Goal: Task Accomplishment & Management: Manage account settings

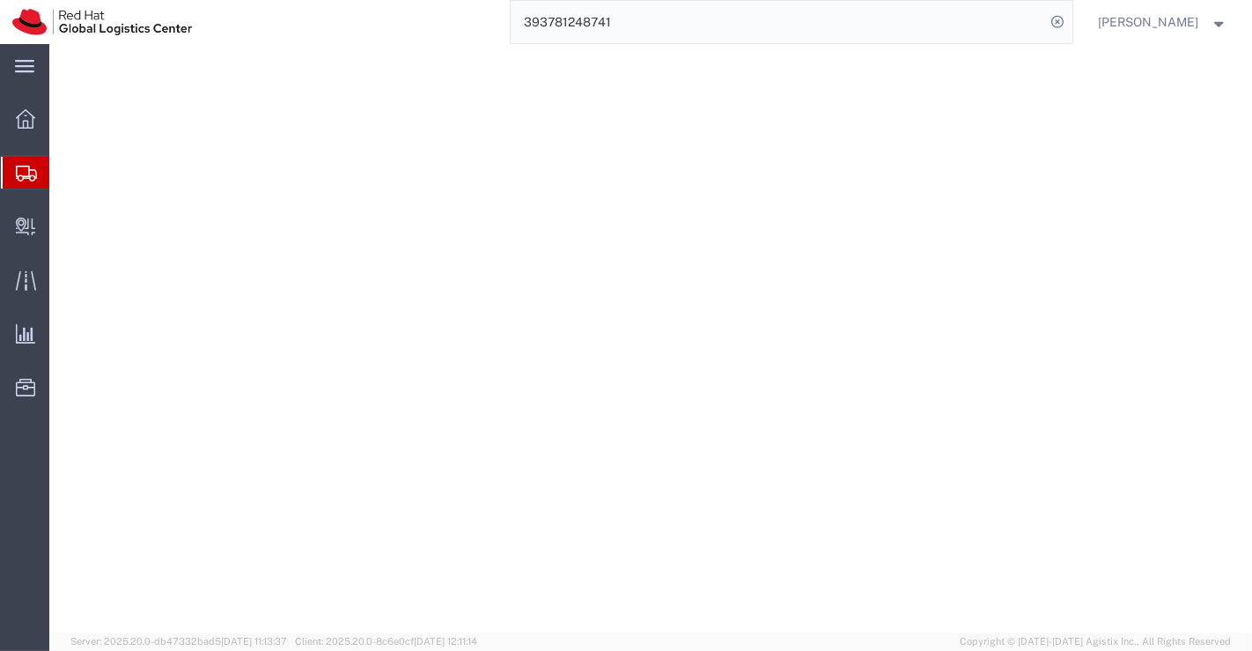
select select "37925"
select select
select select "JP"
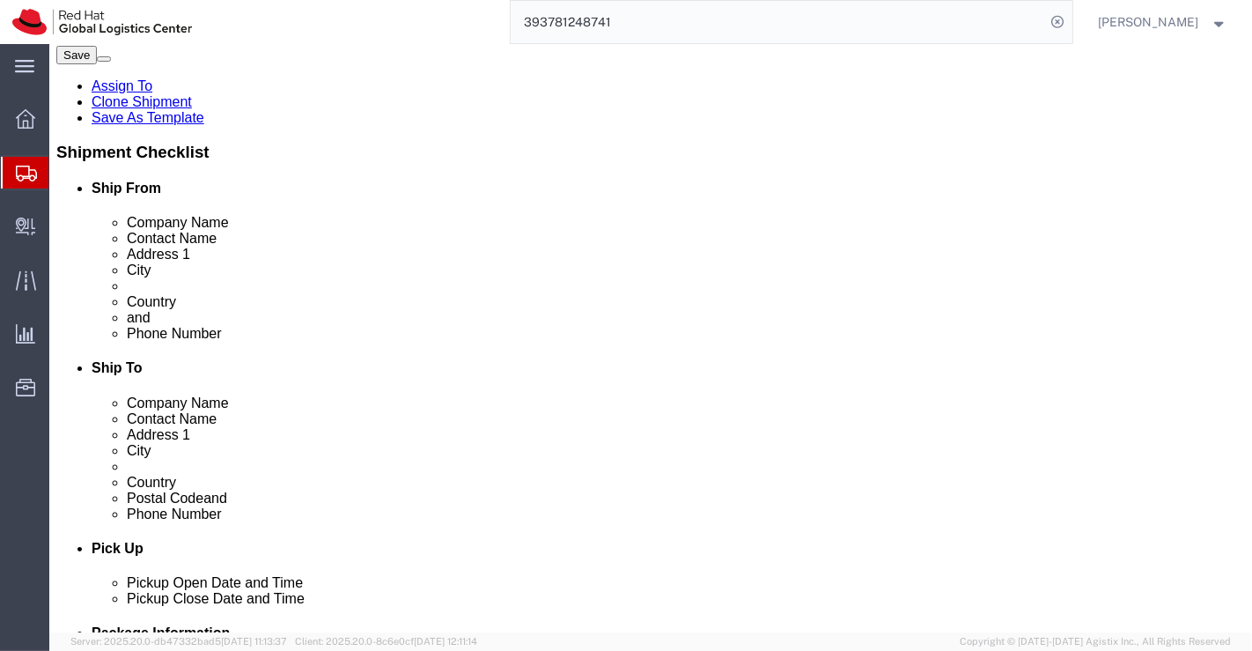
scroll to position [293, 0]
click div "Pickup Date and Time"
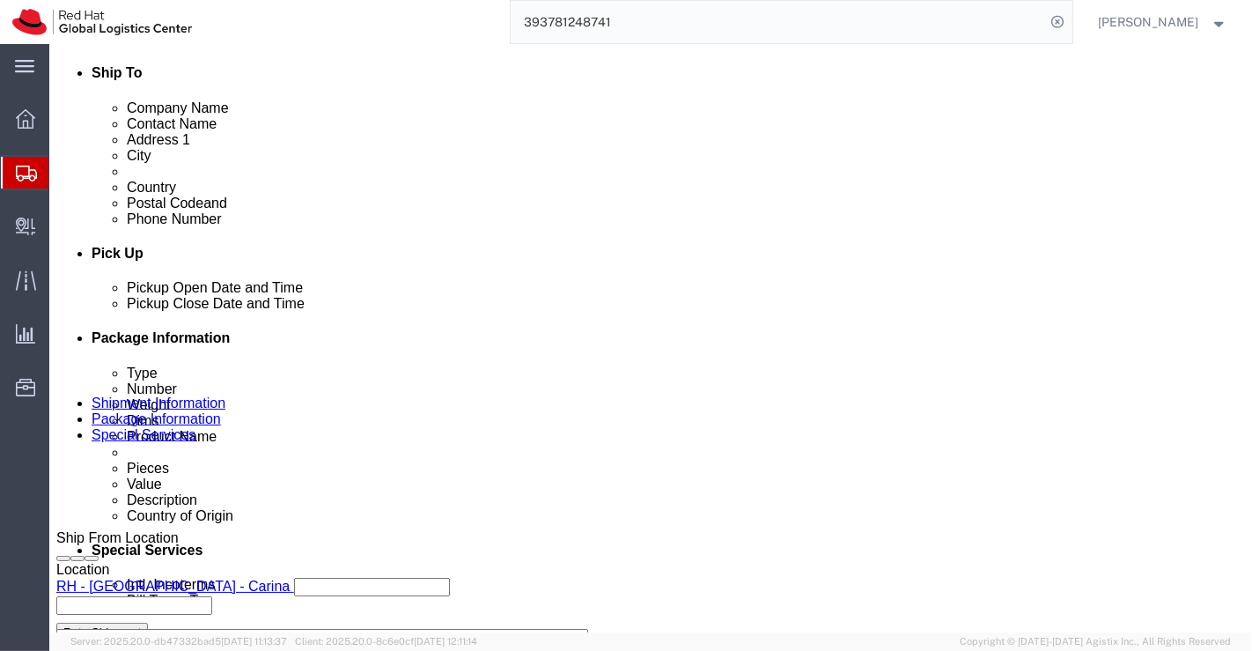
scroll to position [684, 0]
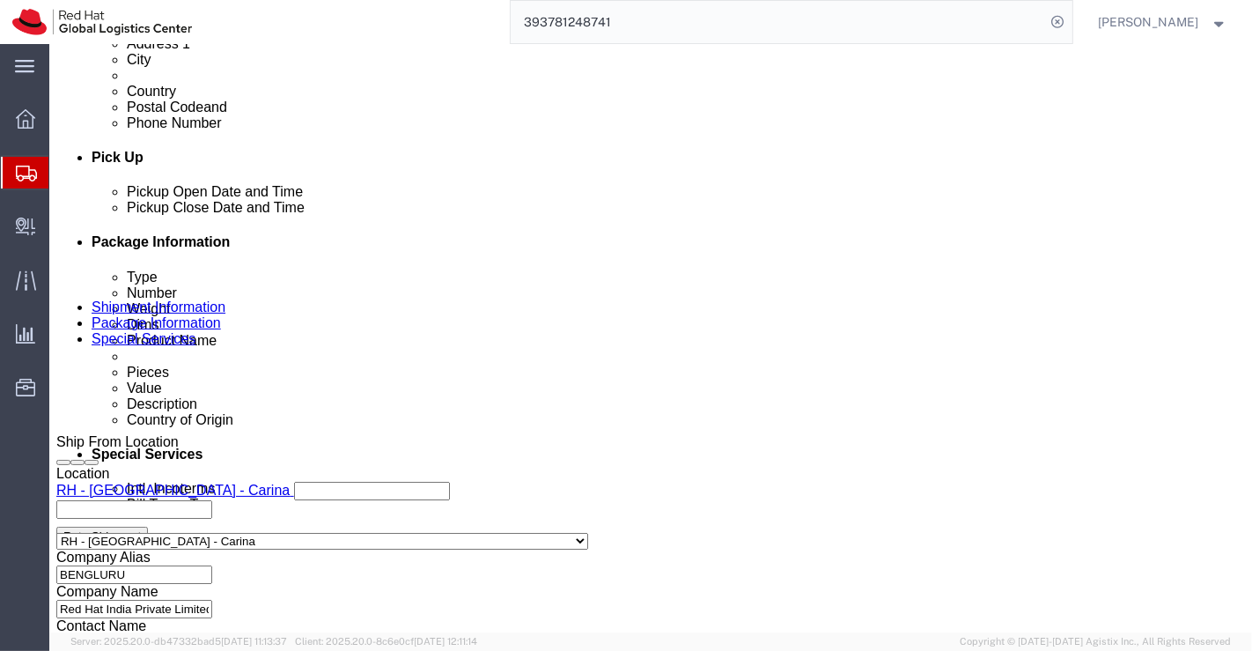
click div "Oct 07 2025 6:25 PM"
click input "6:25 PM"
type input "6:00 PM"
click button "Apply"
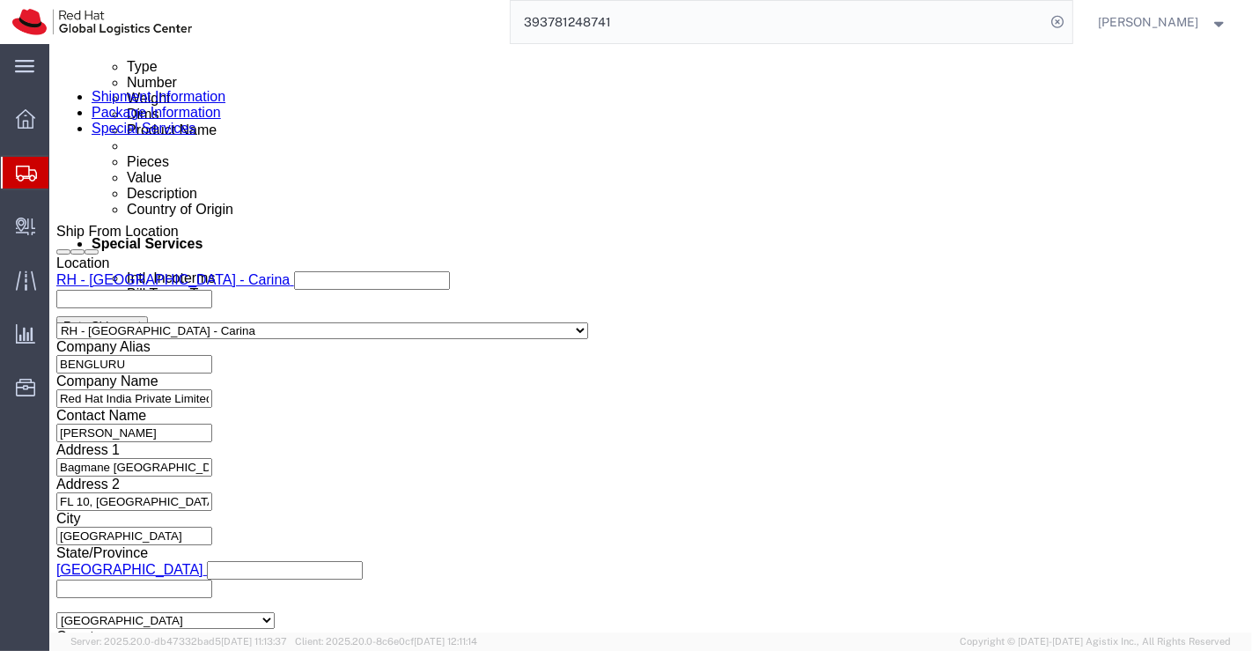
scroll to position [881, 0]
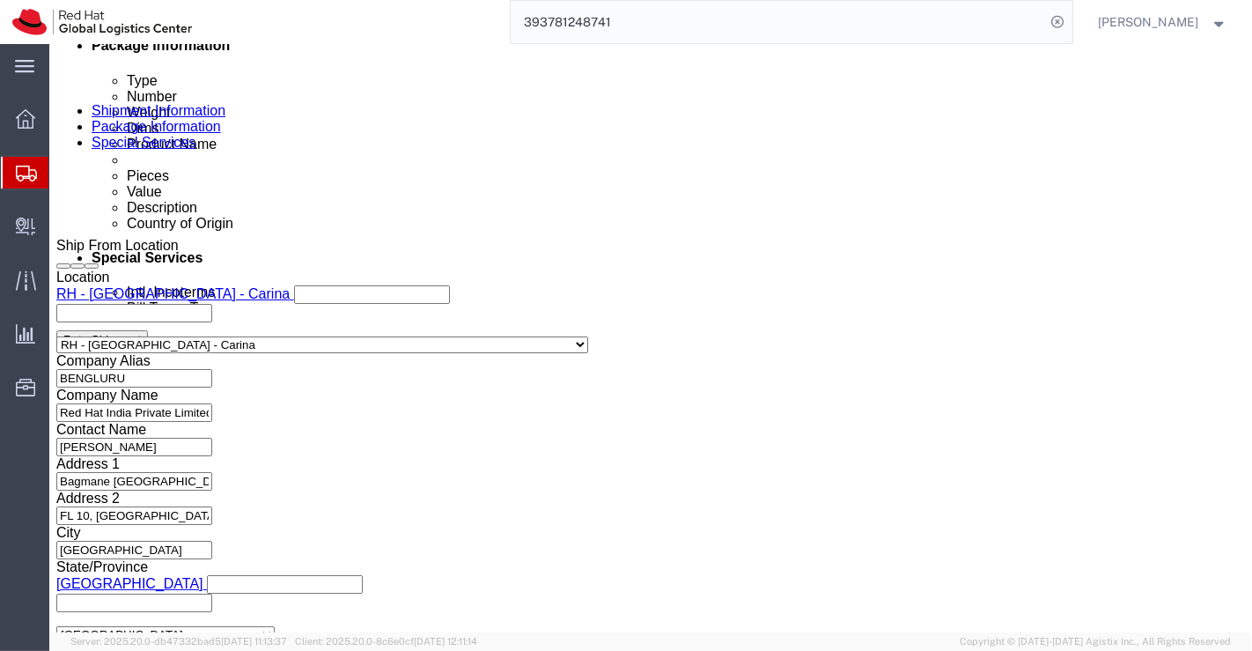
click icon "button"
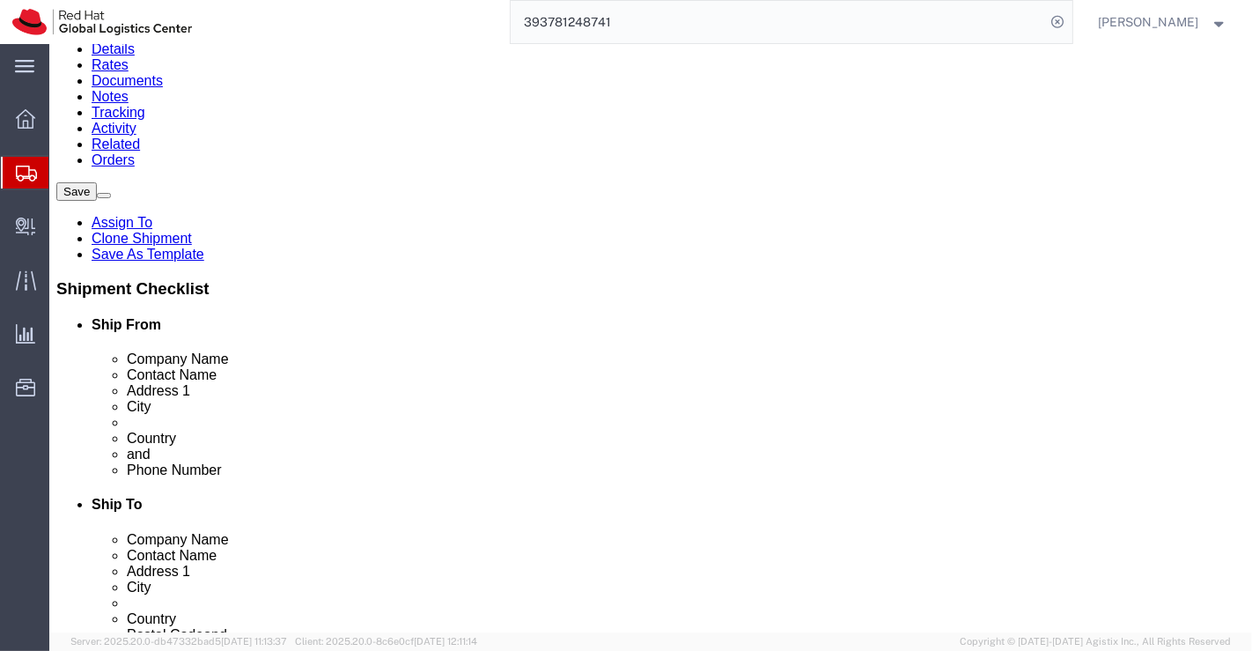
scroll to position [0, 0]
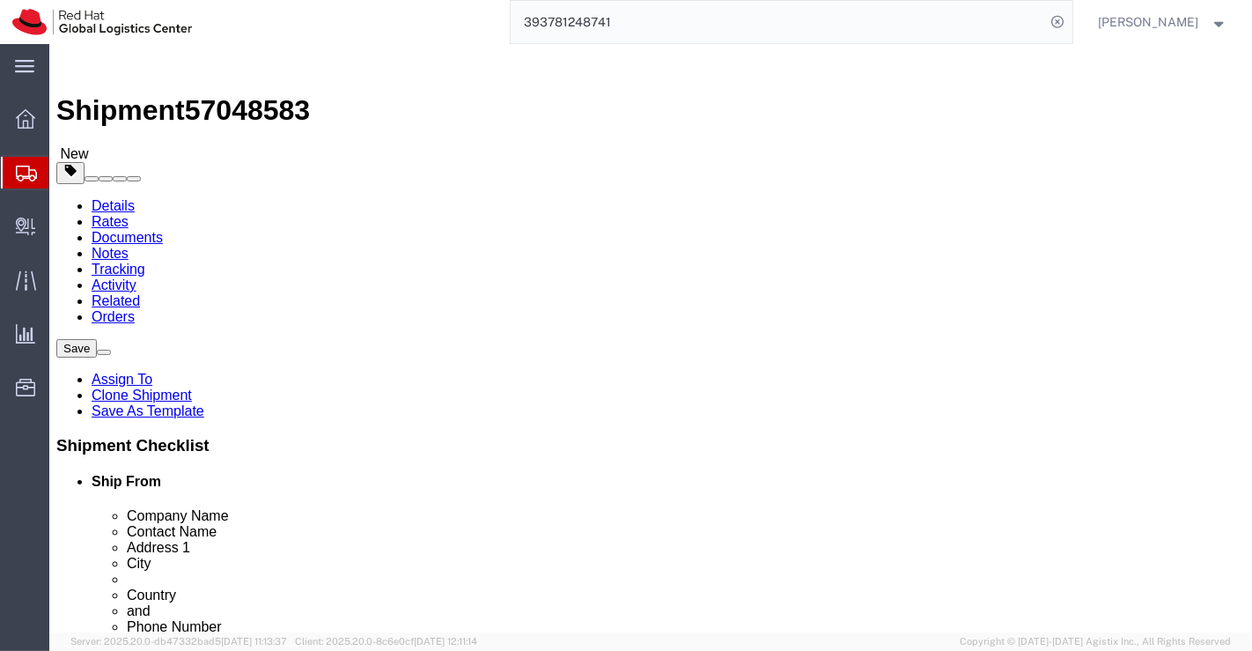
click icon
drag, startPoint x: 368, startPoint y: 107, endPoint x: 372, endPoint y: 121, distance: 13.7
click icon
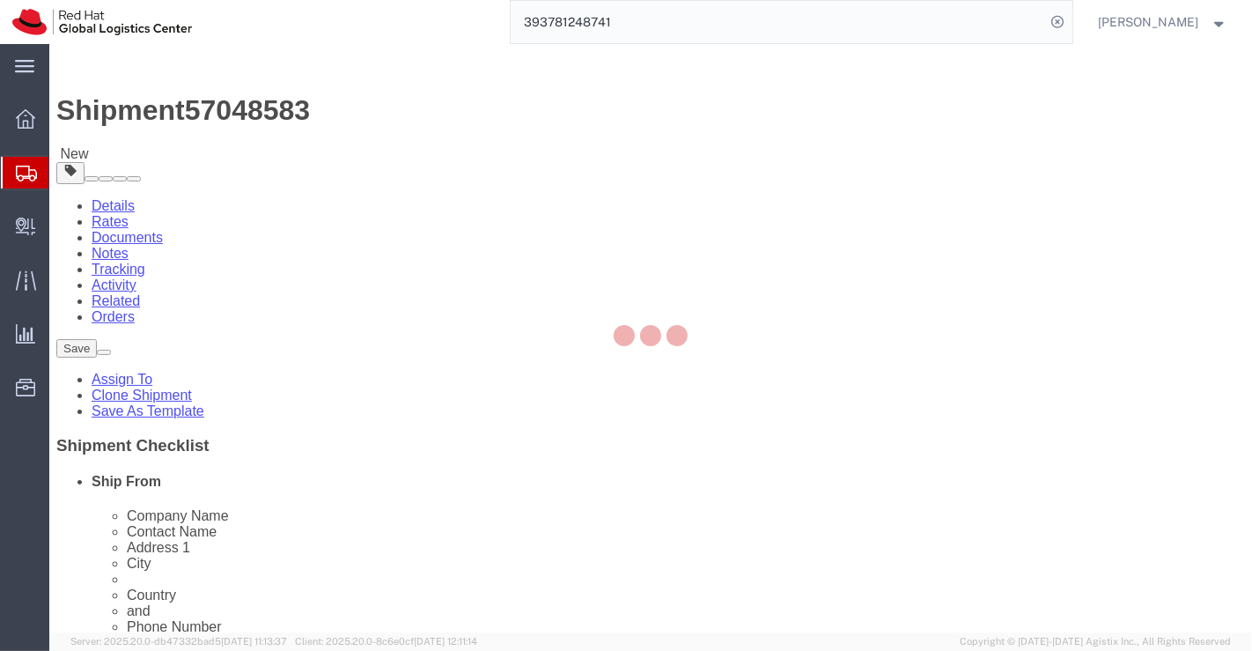
select select "COSTCENTER"
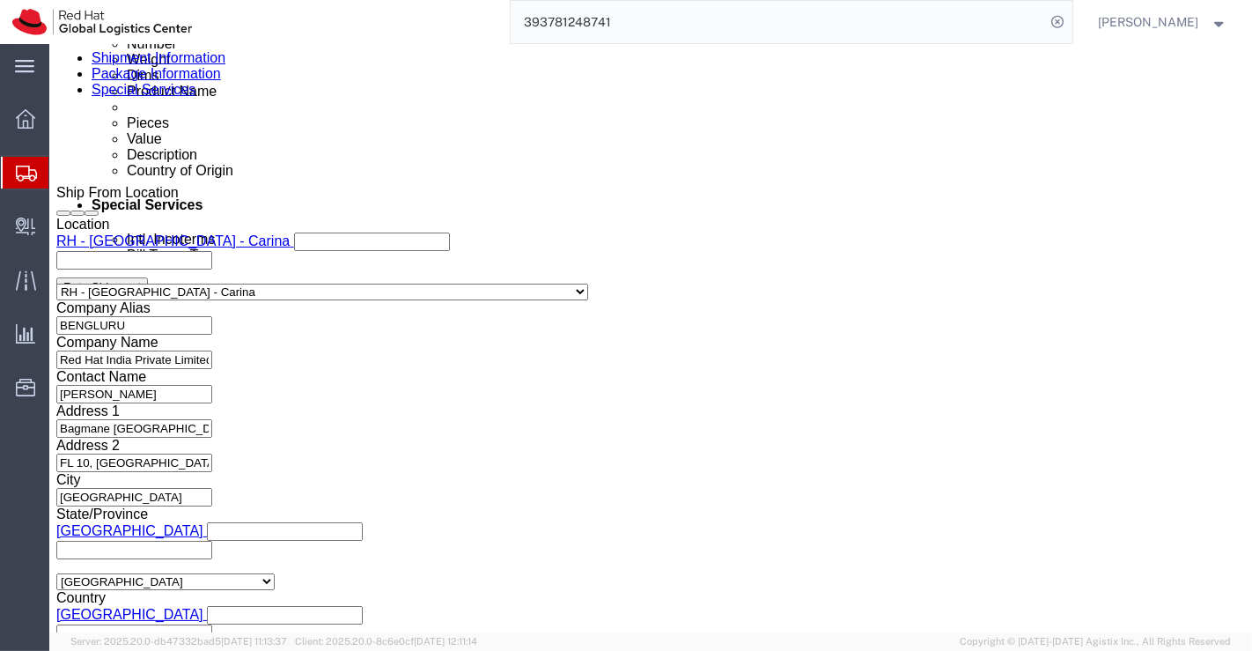
scroll to position [978, 0]
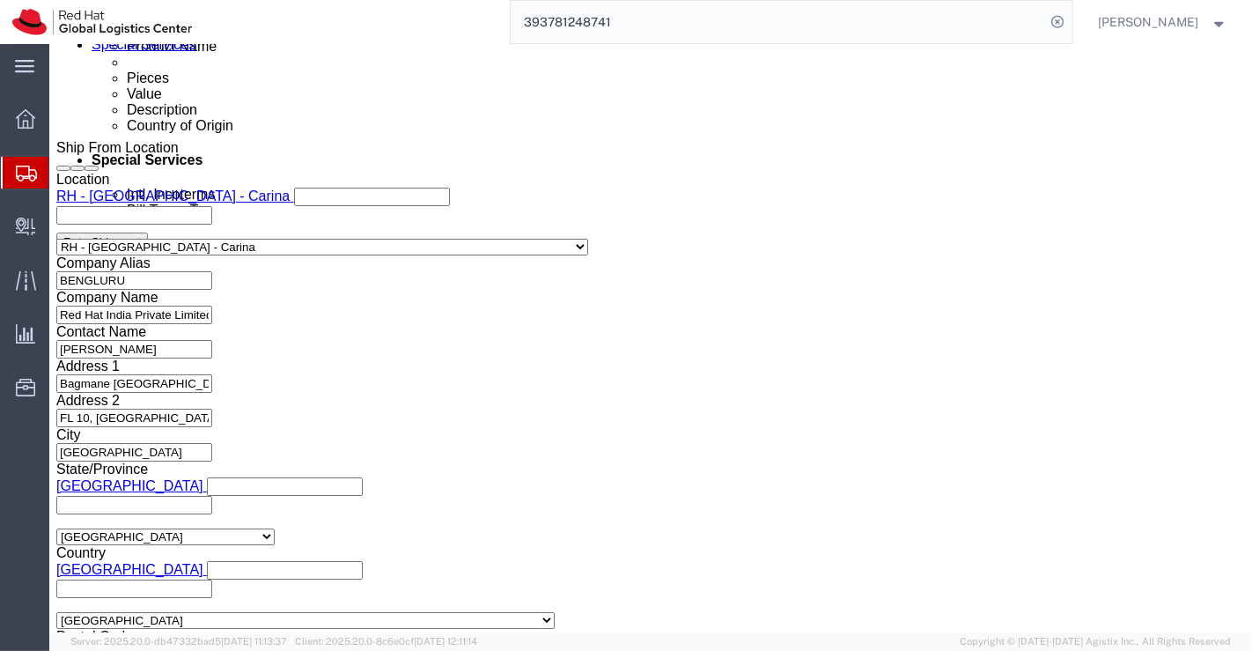
click icon
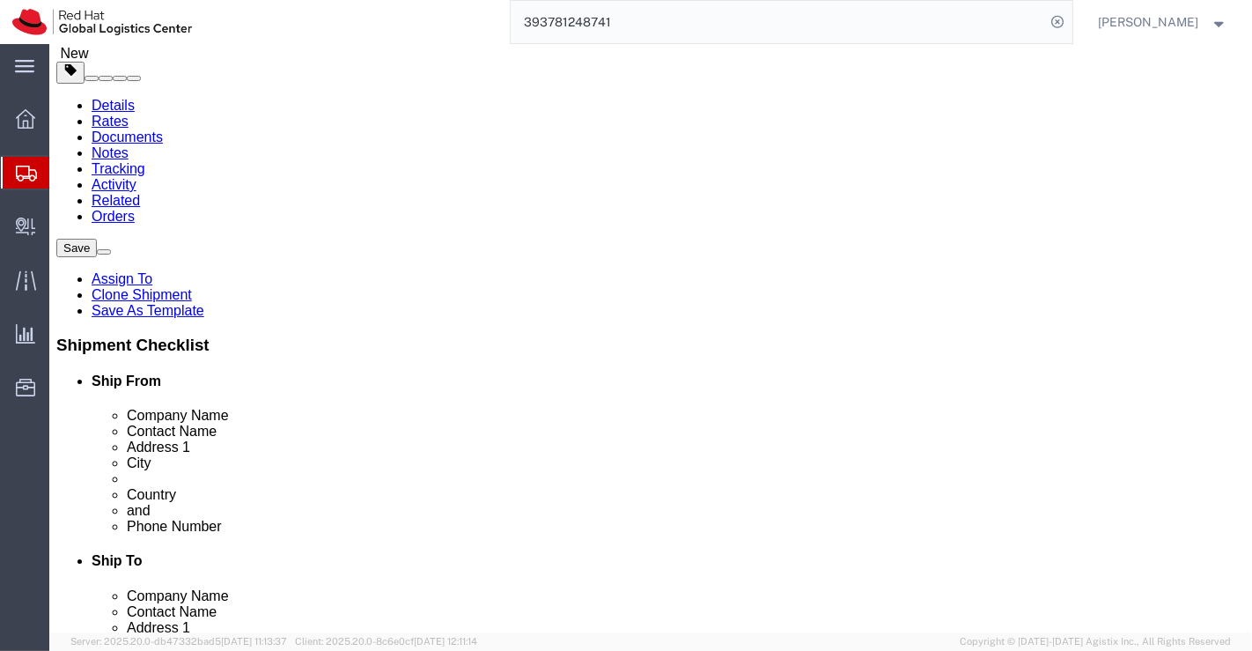
scroll to position [98, 0]
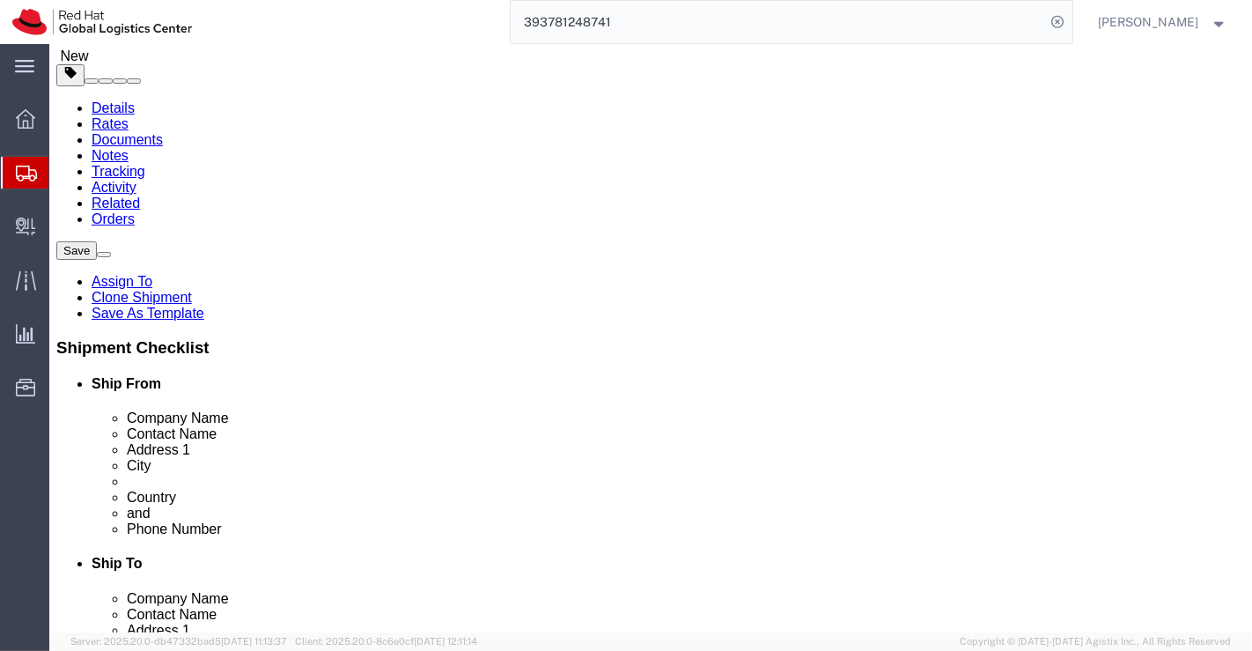
click icon
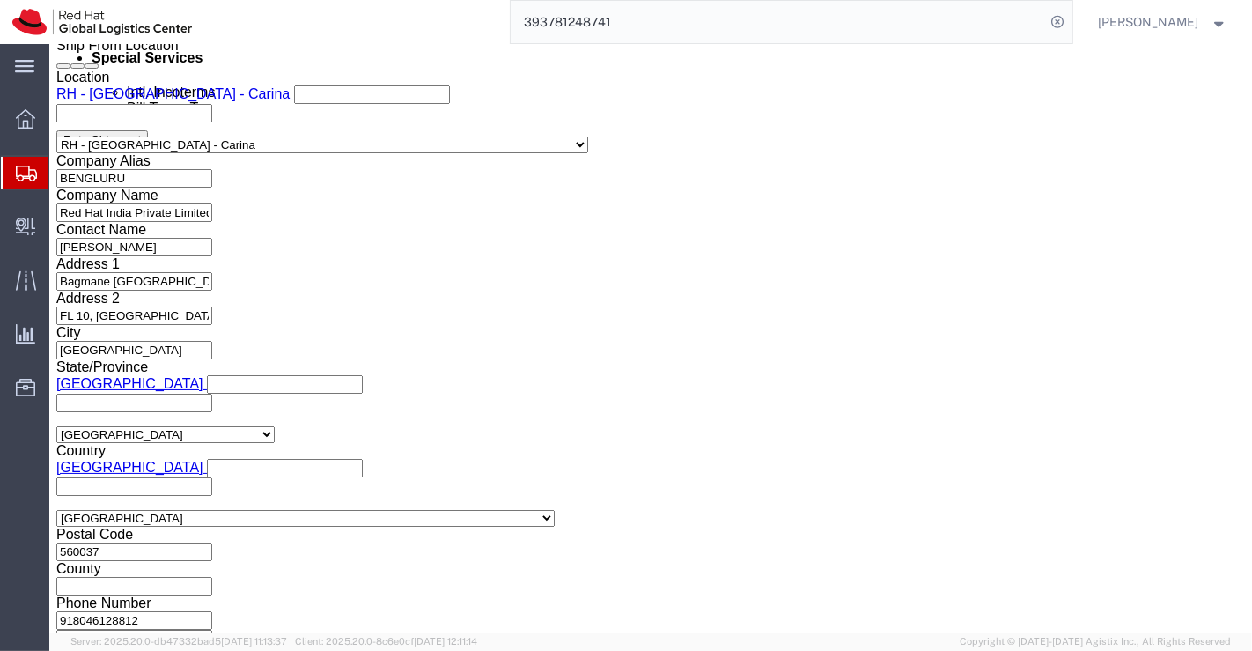
scroll to position [1081, 0]
type input "Tok"
select select "38034"
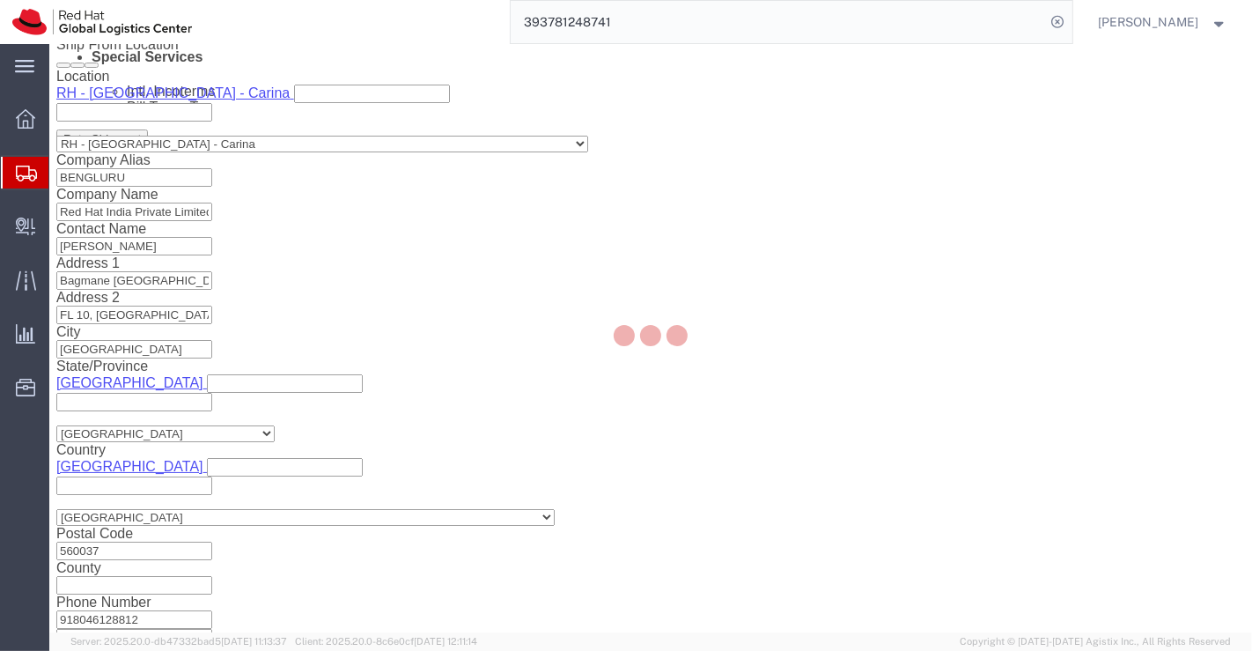
type input "Red Hat, KK"
type input "Ebisu Neonate 8F"
select select "JP"
type input "813 5798 8500"
type input "1-18 Ebisu 4-chome Shibuya-ku"
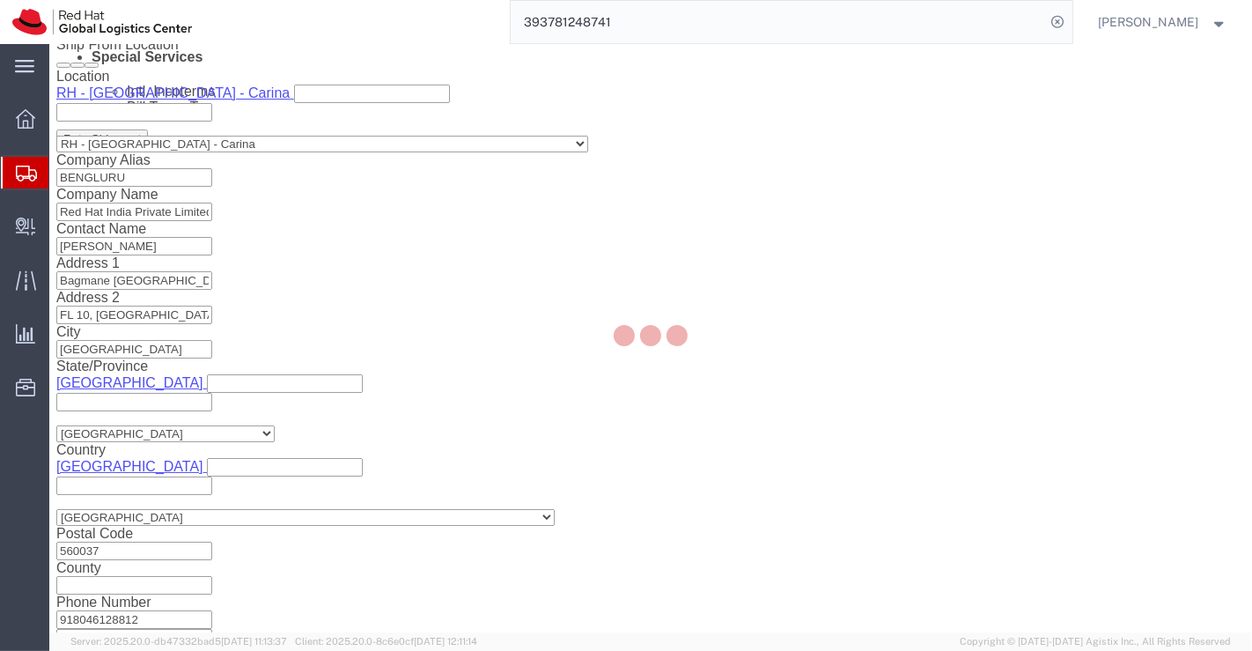
type input "TOKYO"
type input "150-0013"
type input "2011001054148"
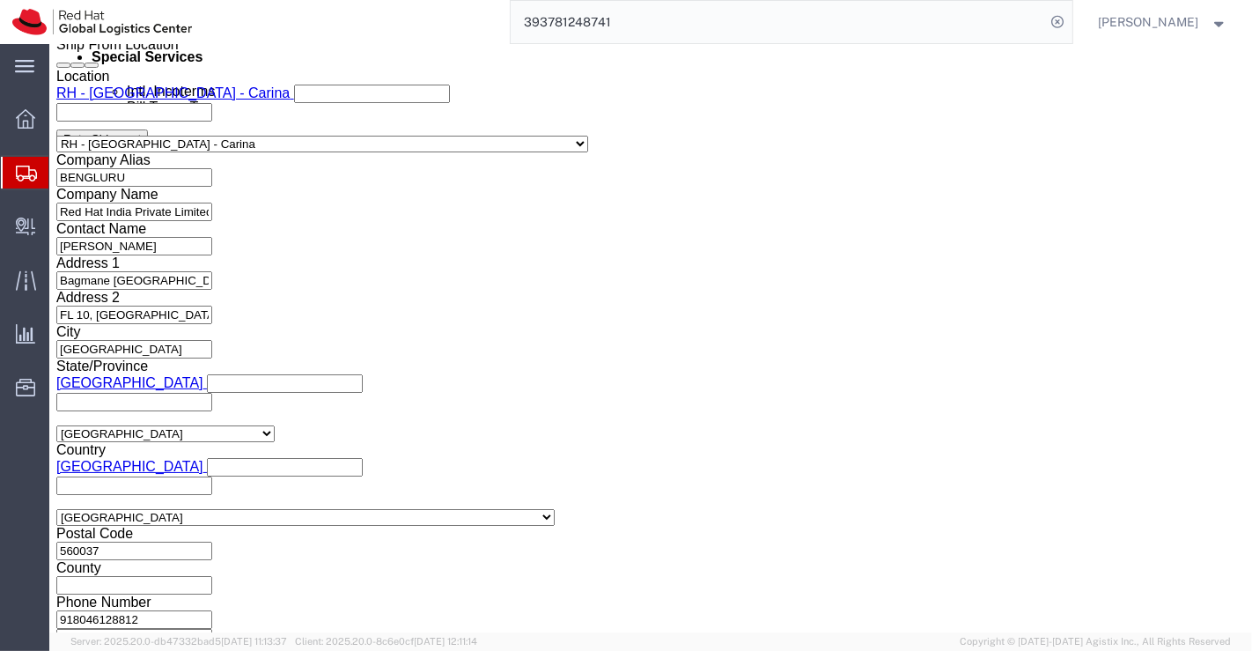
click div "Previous Continue"
drag, startPoint x: 1040, startPoint y: 551, endPoint x: 821, endPoint y: 512, distance: 222.8
click button "Rate Shipment"
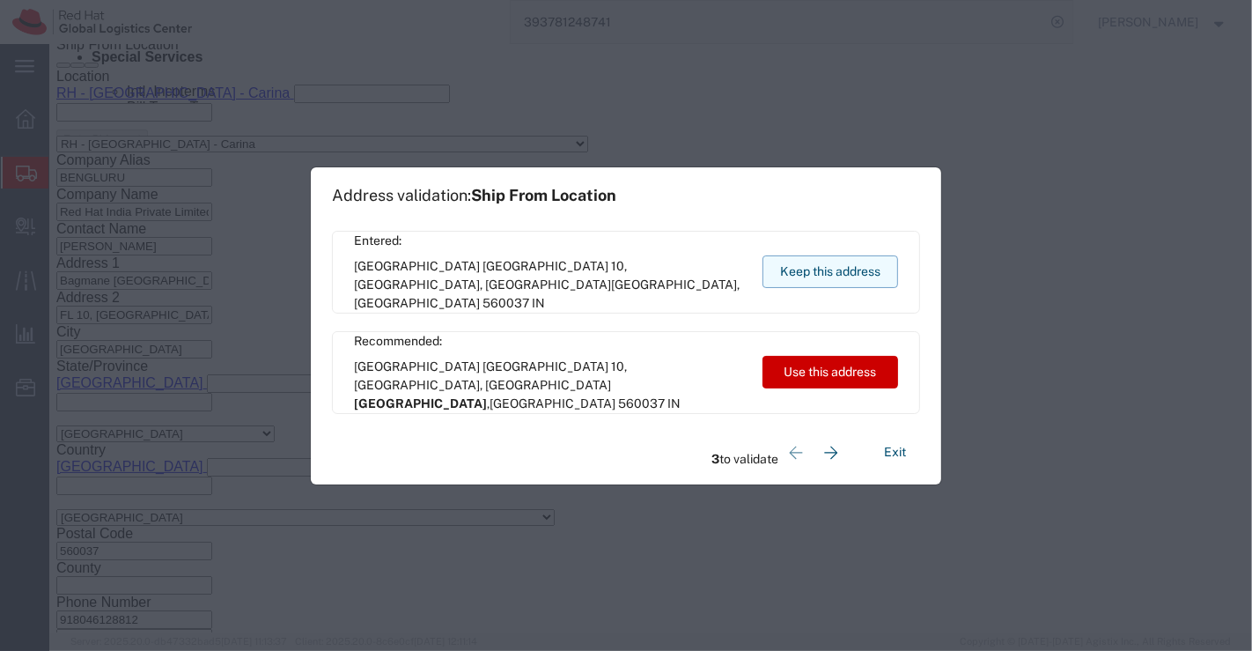
click at [851, 262] on button "Keep this address" at bounding box center [831, 271] width 136 height 33
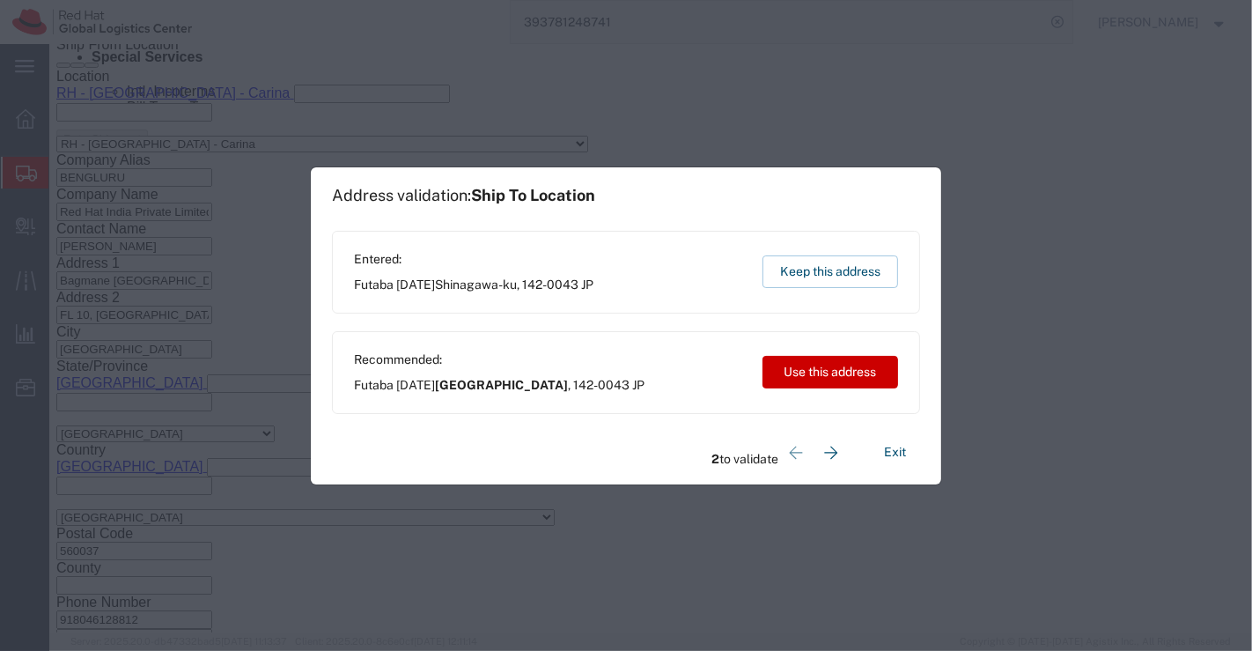
drag, startPoint x: 837, startPoint y: 265, endPoint x: 703, endPoint y: 184, distance: 156.5
click at [836, 252] on div "Entered: Futaba 1-17-18 Shinagawa-ku , 142-0043 JP Keep this address" at bounding box center [626, 272] width 588 height 83
click at [823, 270] on button "Keep this address" at bounding box center [831, 271] width 136 height 33
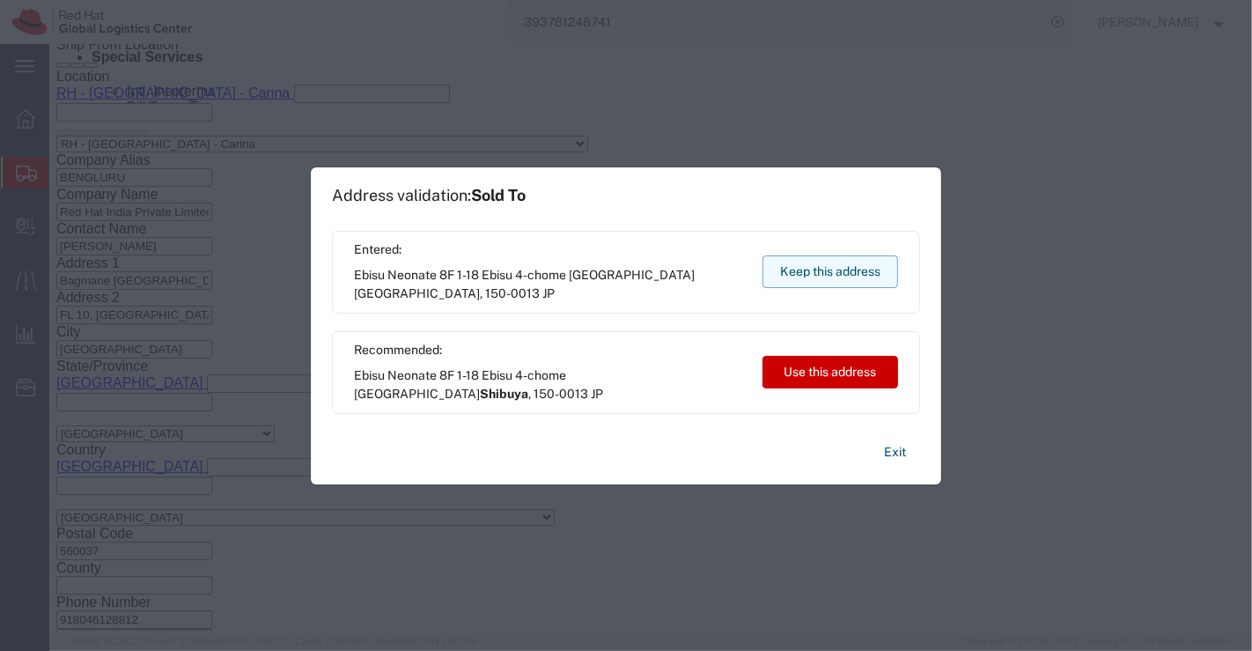
click at [847, 275] on button "Keep this address" at bounding box center [831, 271] width 136 height 33
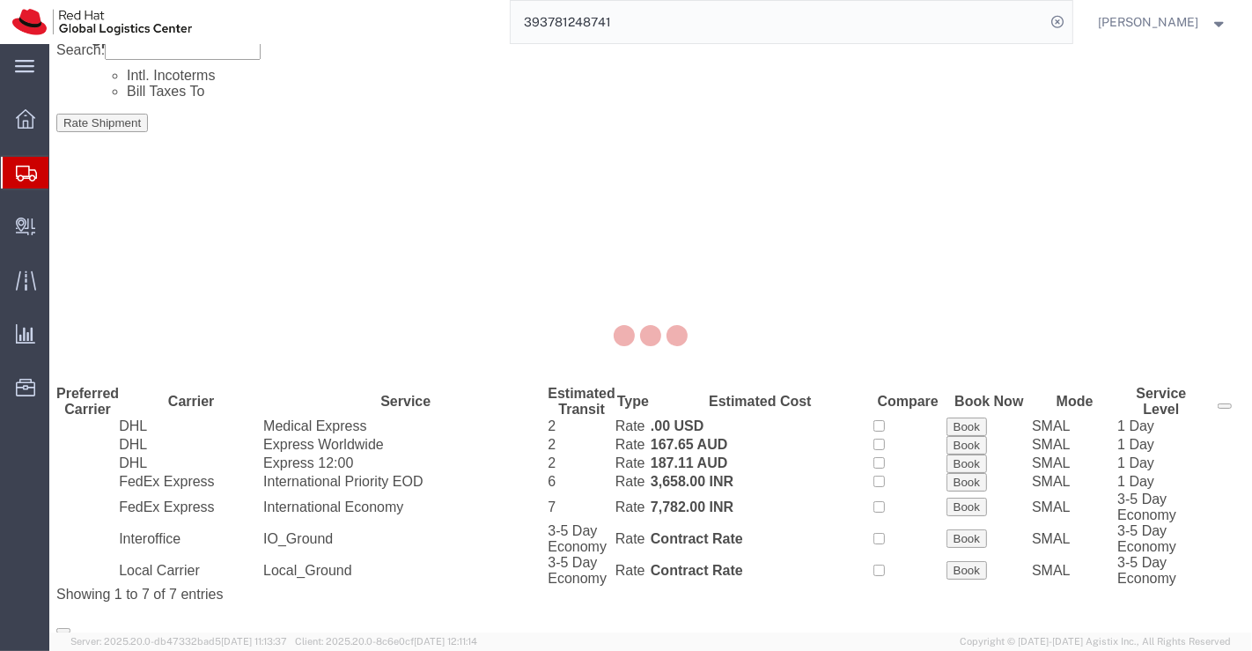
scroll to position [0, 0]
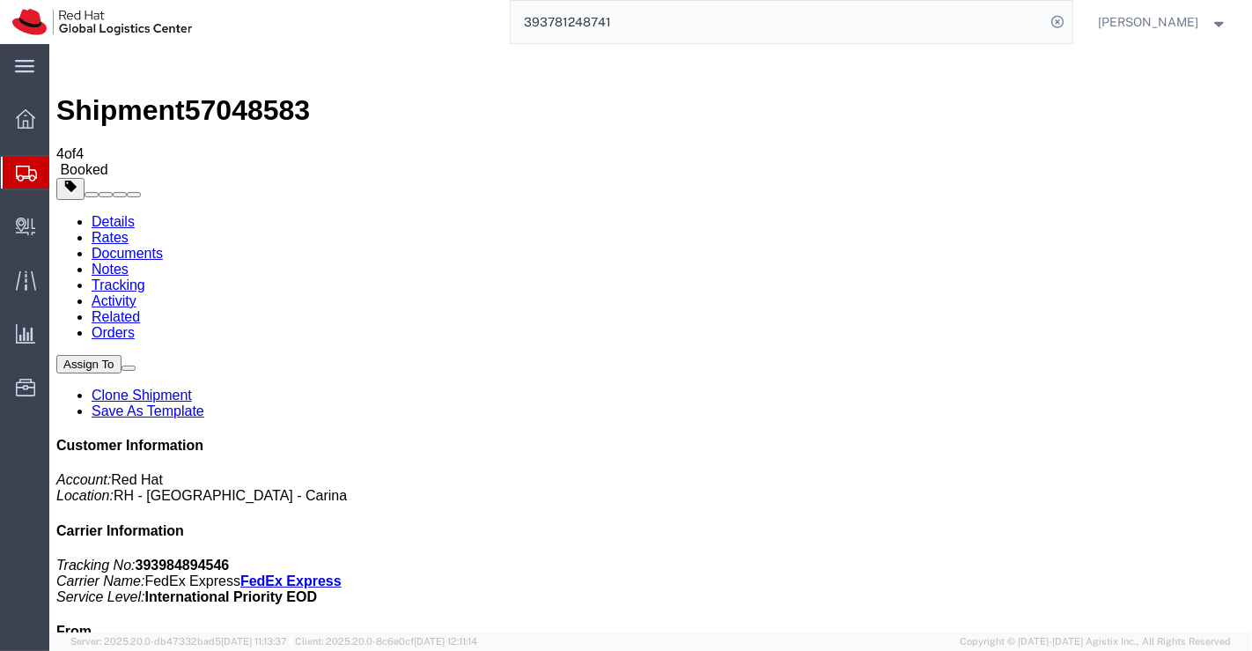
drag, startPoint x: 108, startPoint y: 111, endPoint x: 436, endPoint y: 619, distance: 604.6
click at [108, 214] on link "Details" at bounding box center [112, 221] width 43 height 15
click link "Schedule pickup request"
drag, startPoint x: 942, startPoint y: 224, endPoint x: 1050, endPoint y: 220, distance: 107.5
click p "Tracking No: 393984894546 Carrier Name: FedEx Express FedEx Express Service Lev…"
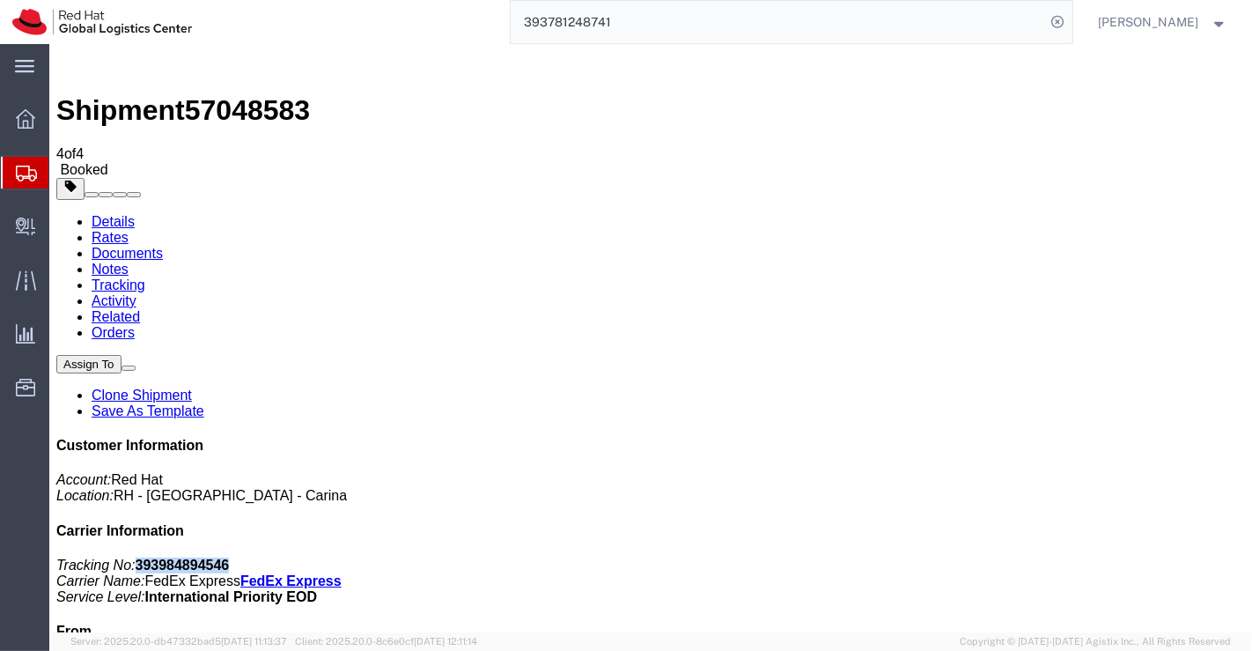
copy b "393984894546"
drag, startPoint x: 703, startPoint y: 458, endPoint x: 712, endPoint y: 524, distance: 66.6
click div "Leg 1 - Small Parcel"
click link "Clone Shipment"
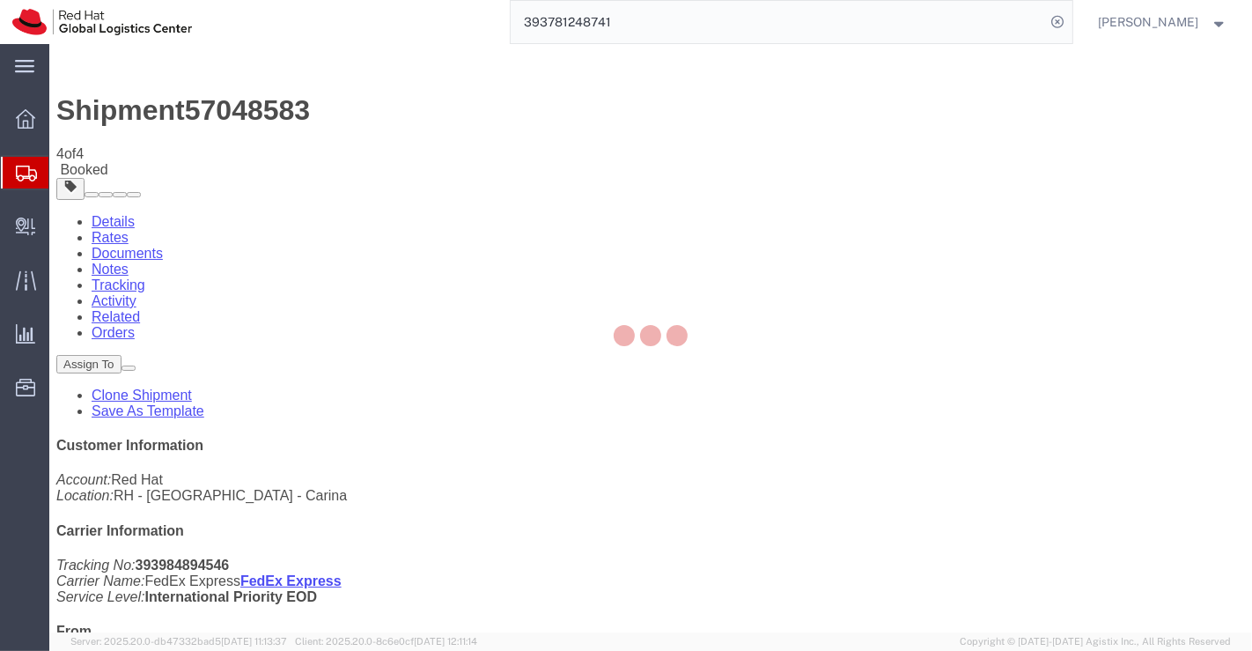
select select "37925"
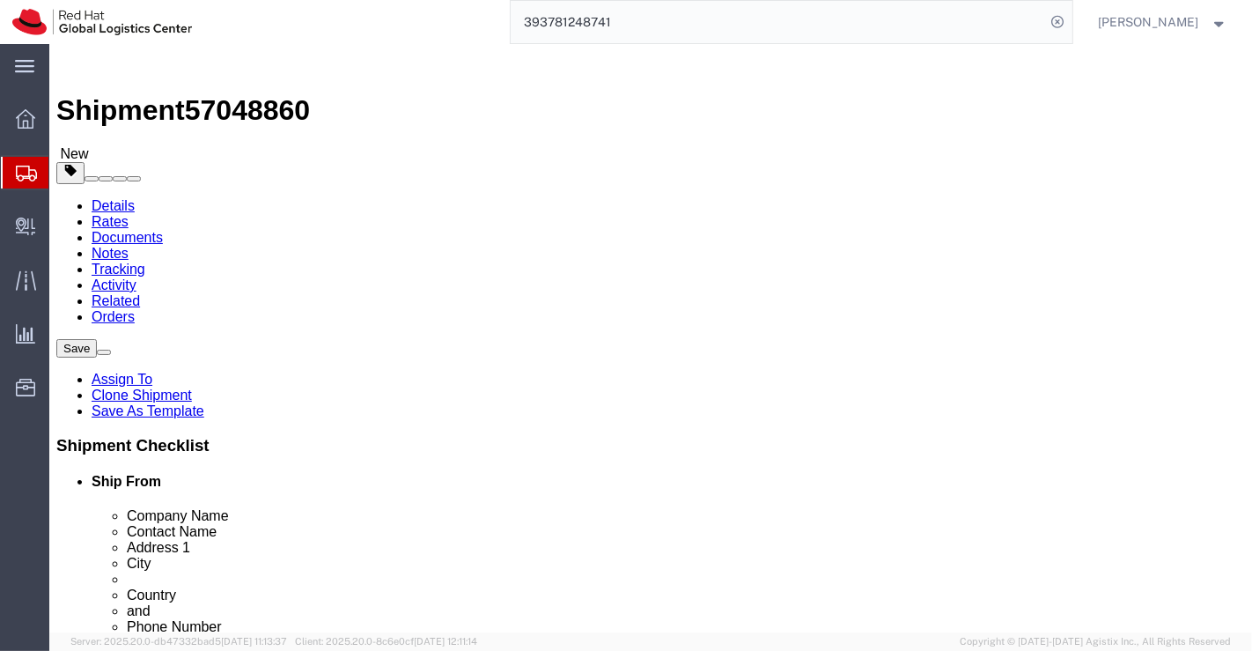
drag, startPoint x: 695, startPoint y: 341, endPoint x: 572, endPoint y: 347, distance: 123.5
click div "Company Name Hikaru Nomura"
paste input "Dina Salang"
type input "Dina Salang"
drag, startPoint x: 687, startPoint y: 374, endPoint x: 565, endPoint y: 385, distance: 122.0
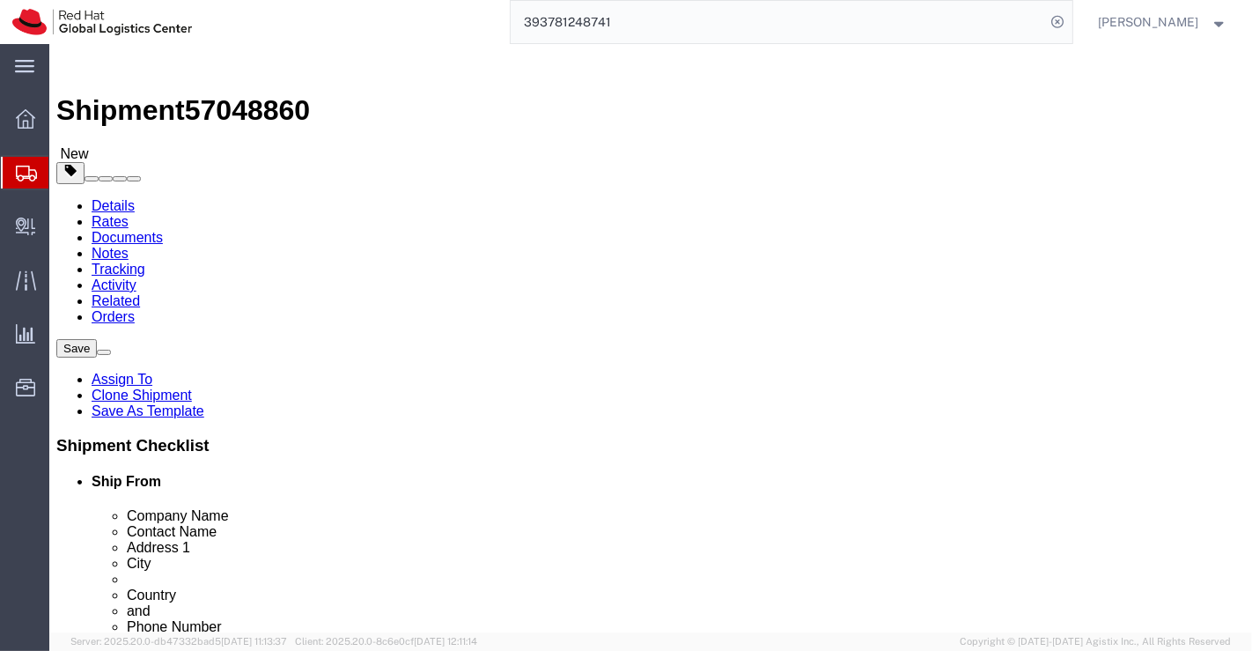
click div "Contact Name Hikaru Nomura"
paste input "Dina Salang"
type input "Dina Salang"
drag, startPoint x: 698, startPoint y: 410, endPoint x: 582, endPoint y: 422, distance: 116.0
click div "Location Select Select My Profile Location RH - Amsterdam - MSO RH - Amsterdam …"
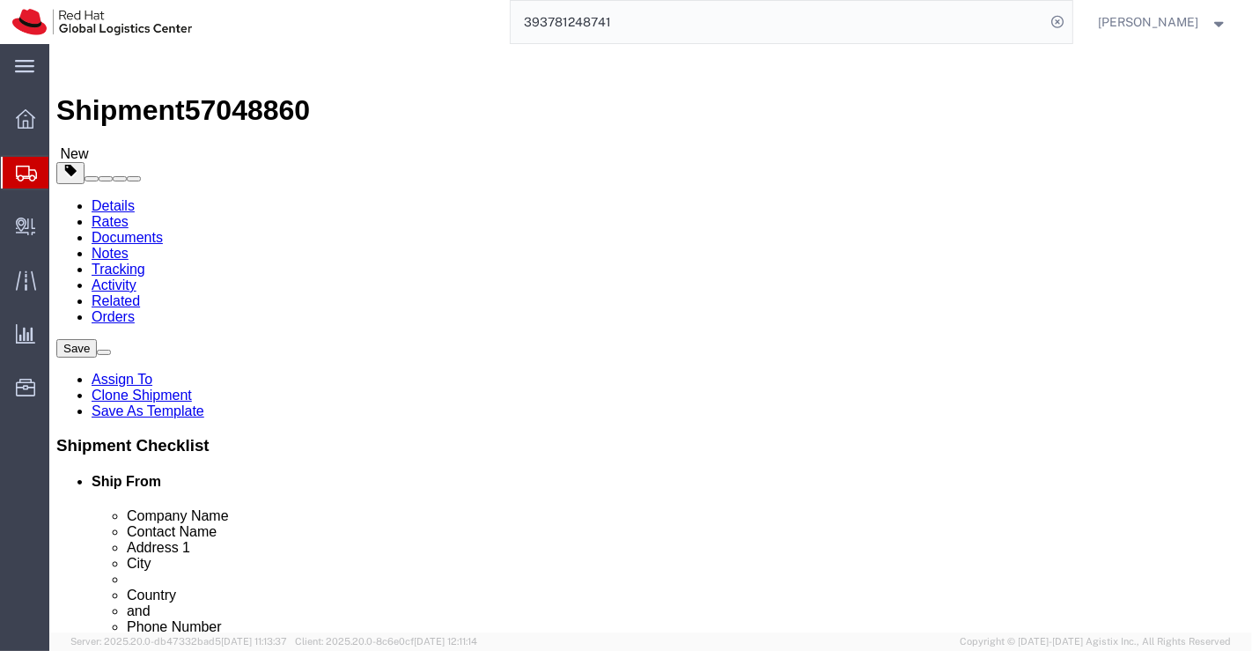
paste input "Grand Hamptons Tower 1, 31st Street"
type input "Grand Hamptons Tower 1, 31st Street"
click input "text"
paste input "Bonifacio Global City"
type input "Bonifacio Global City"
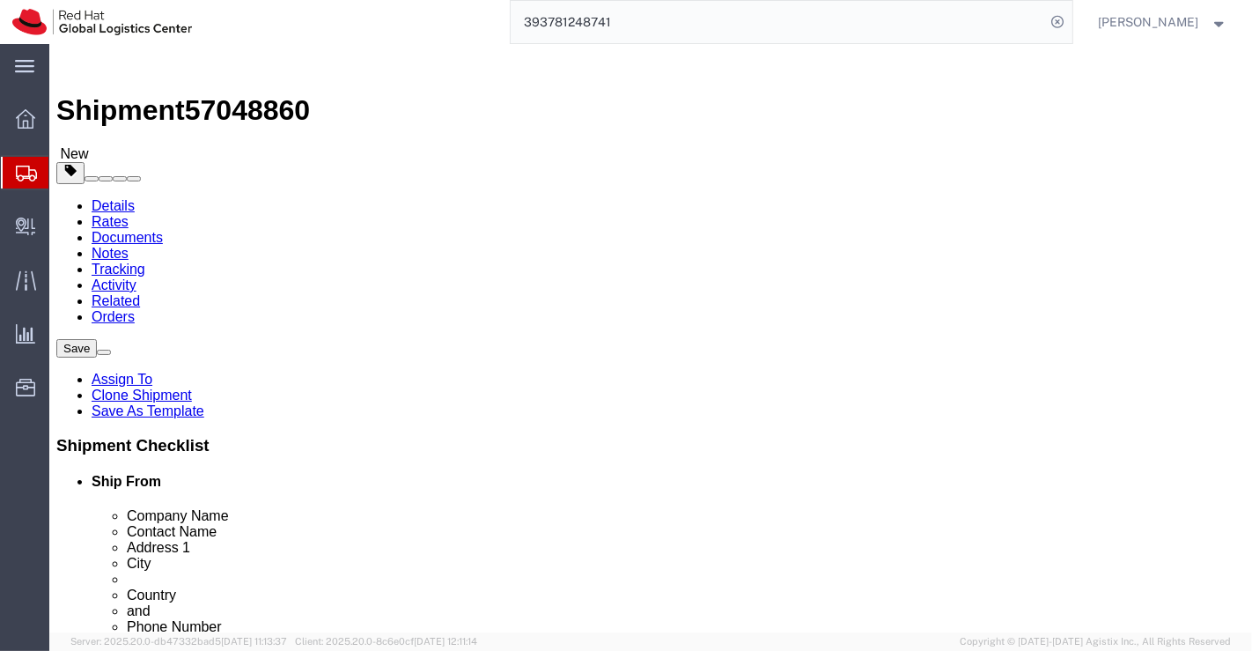
drag, startPoint x: 695, startPoint y: 472, endPoint x: 557, endPoint y: 473, distance: 138.3
click div "City Shinagawa-ku"
paste input "Taguig"
type input "Taguig"
type input "Phi"
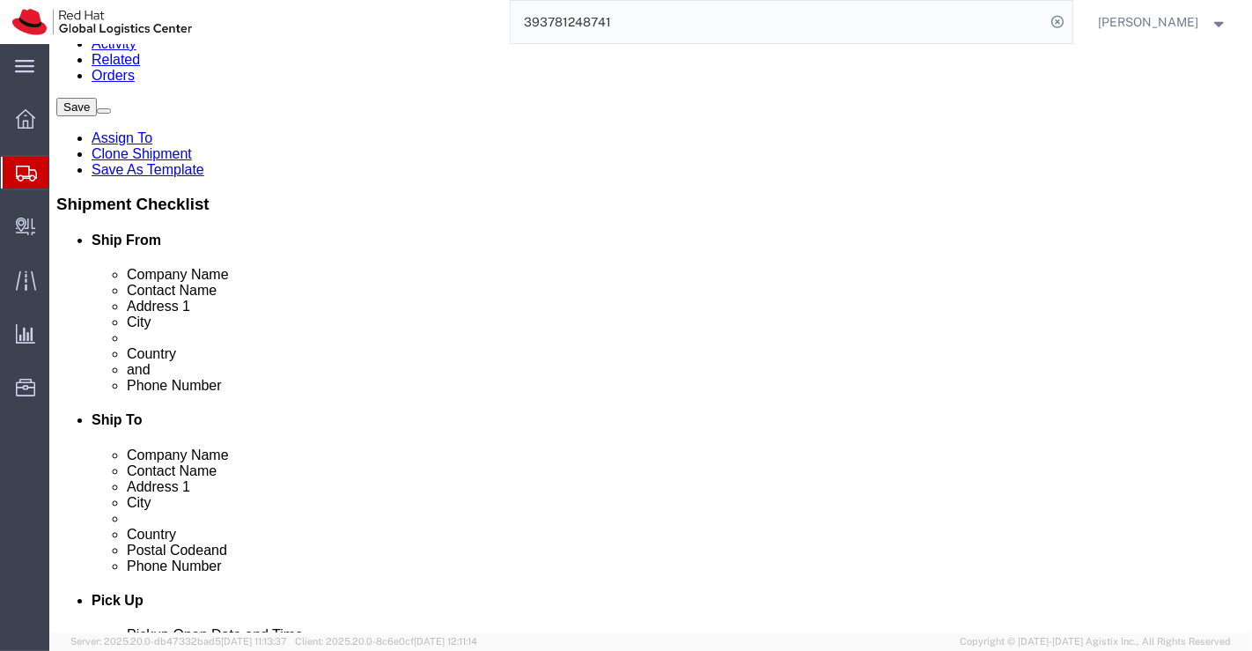
scroll to position [293, 0]
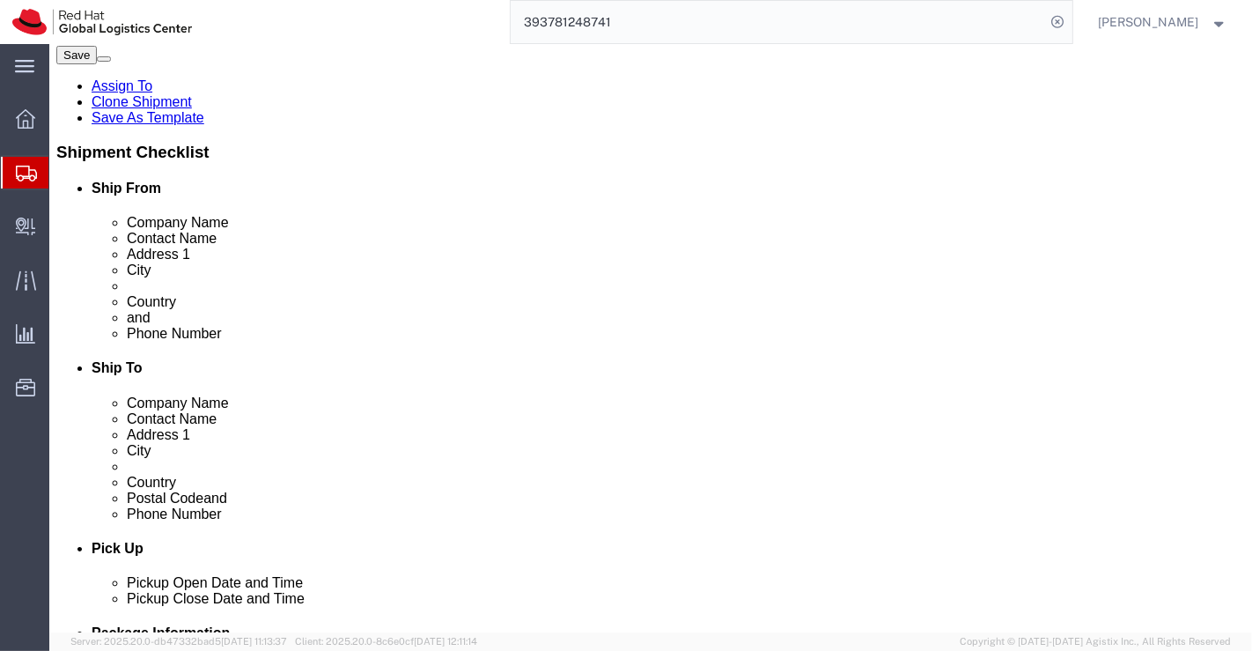
drag, startPoint x: 647, startPoint y: 277, endPoint x: 572, endPoint y: 281, distance: 75.8
click div "Postal Code 142-0043"
paste input "1634"
type input "1634"
drag, startPoint x: 737, startPoint y: 347, endPoint x: 596, endPoint y: 358, distance: 141.4
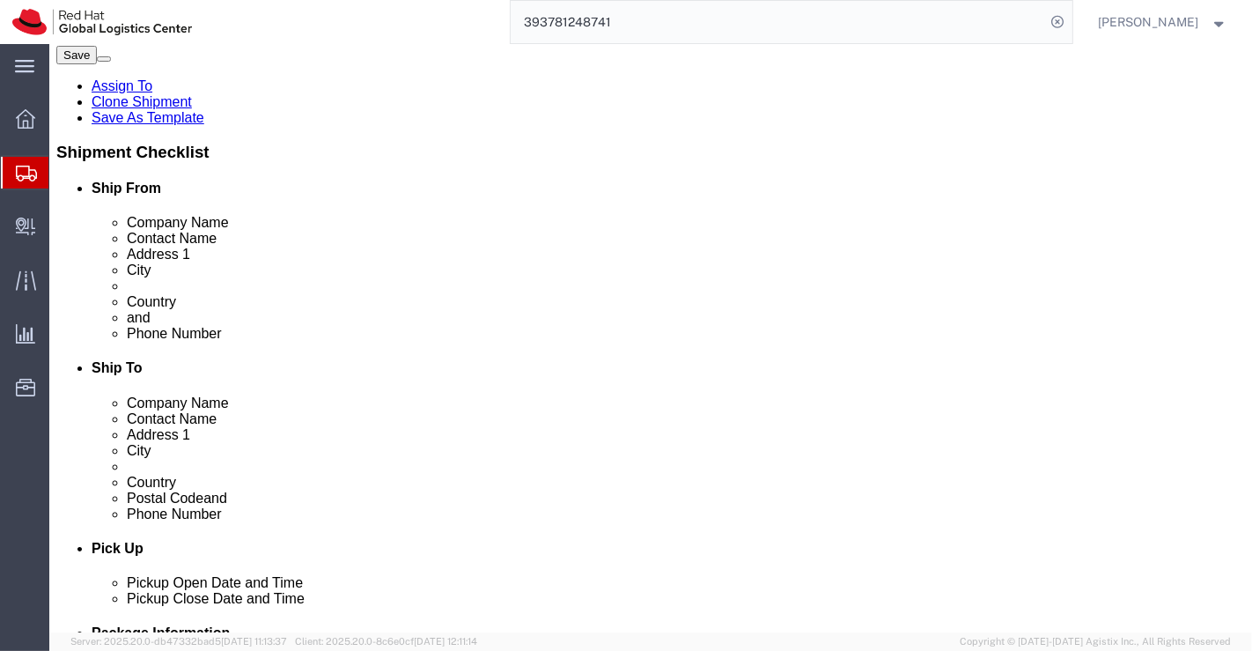
click input "hnomura@redhat.com,apaclogistics@redhat.com"
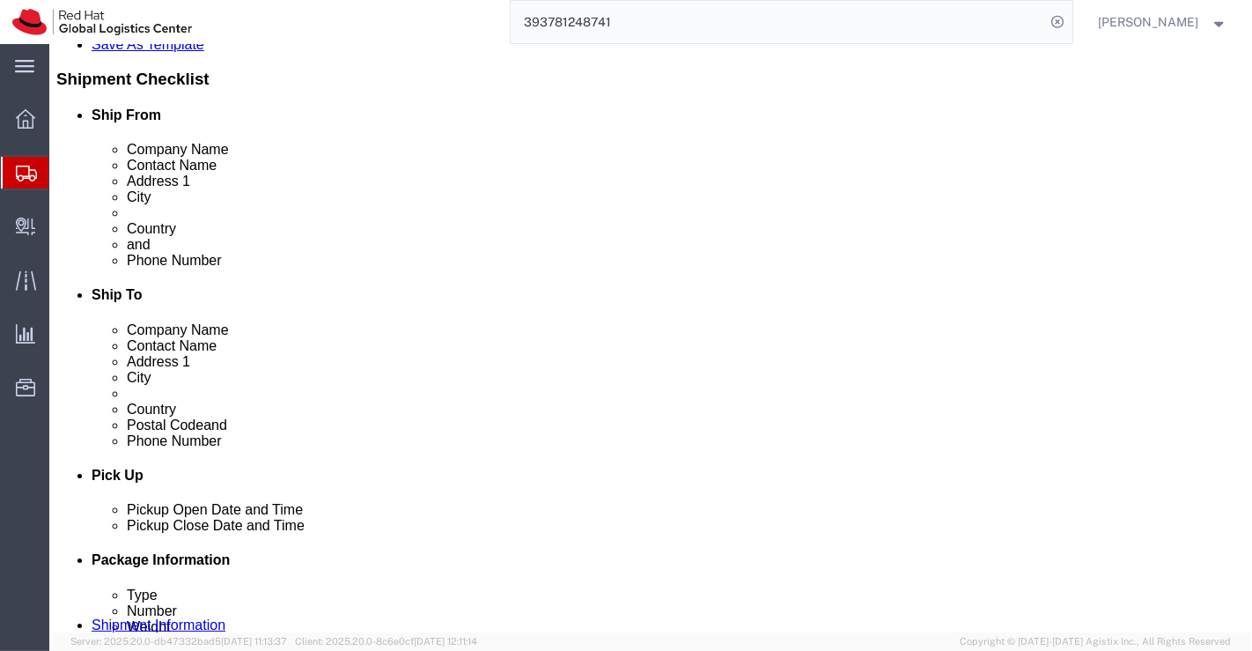
paste input "disalang@redhat.com"
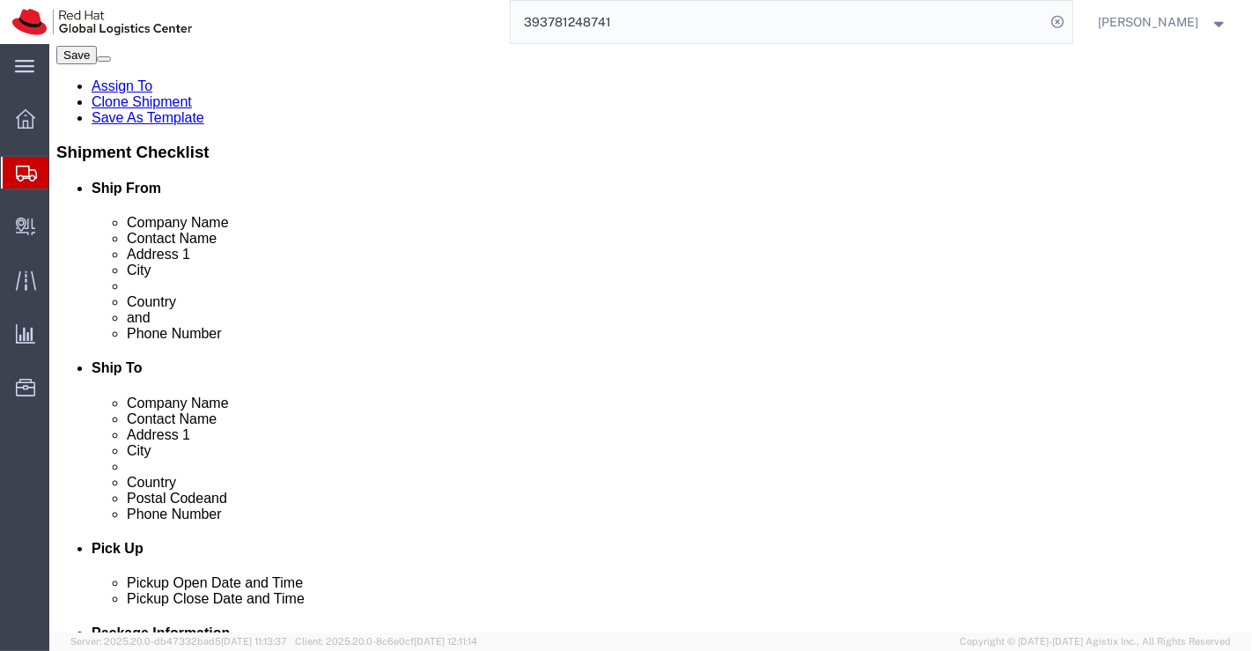
type input "disalang@redhat.com,apaclogistics@redhat.com"
drag, startPoint x: 720, startPoint y: 315, endPoint x: 604, endPoint y: 318, distance: 115.4
click div "+819036837689"
paste input "+639178133462"
type input "+639178133462"
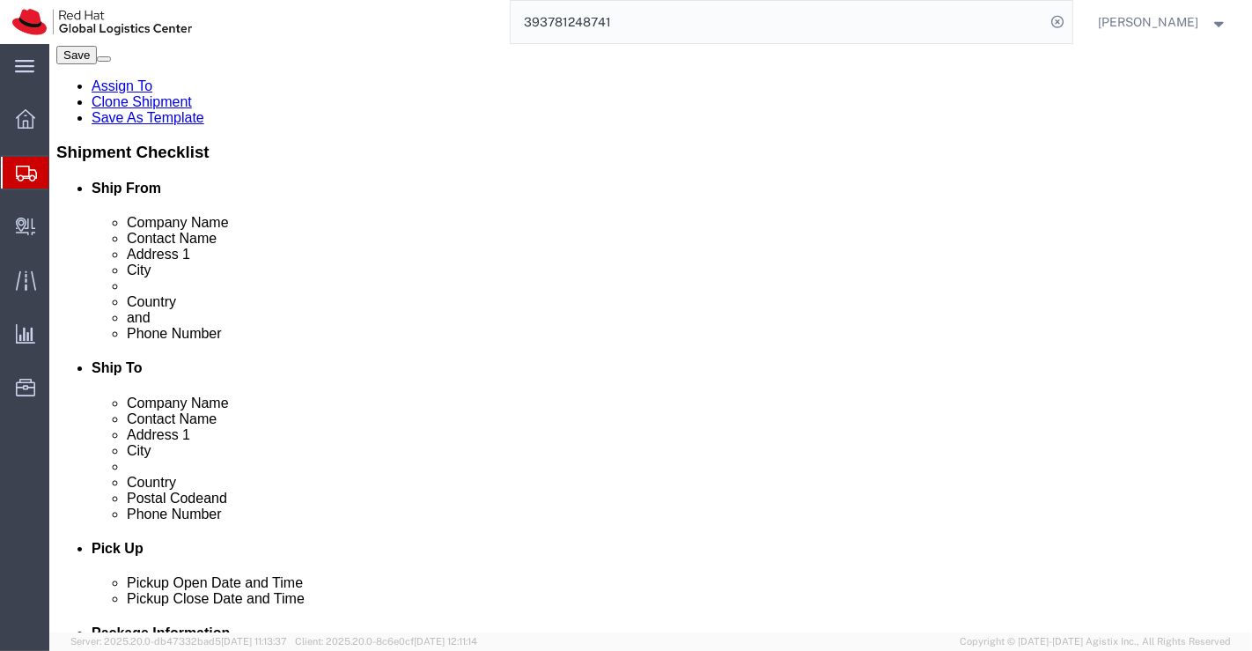
click link "ADDITIONAL INFORMATION"
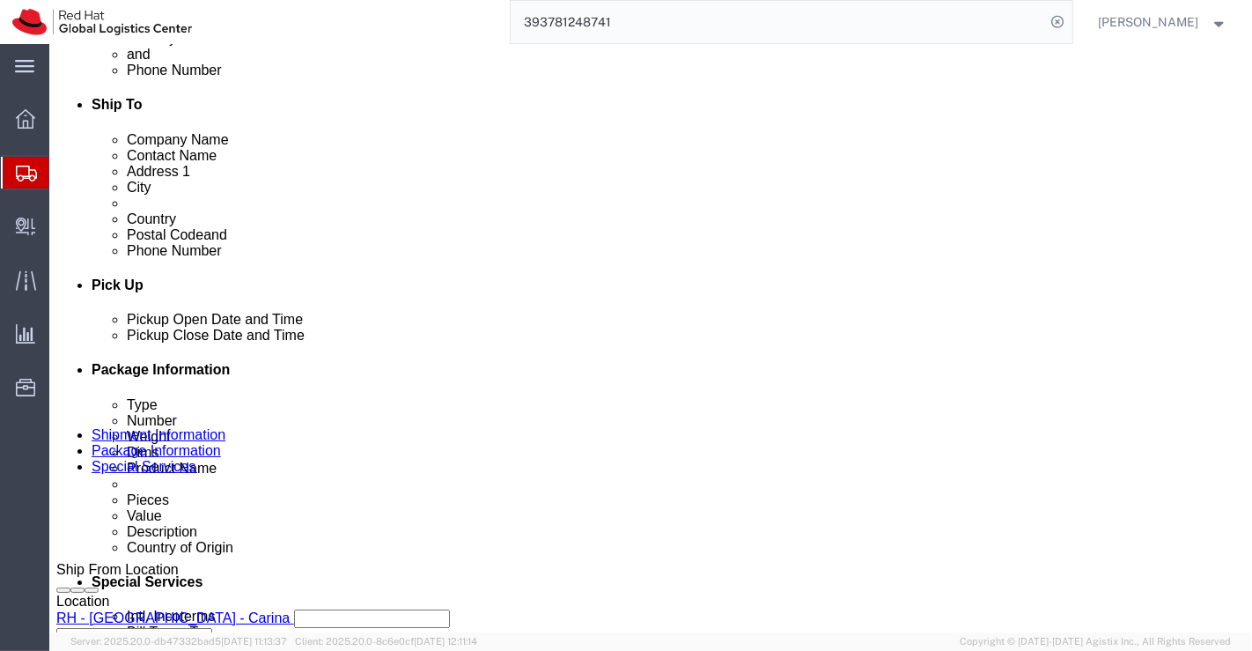
scroll to position [587, 0]
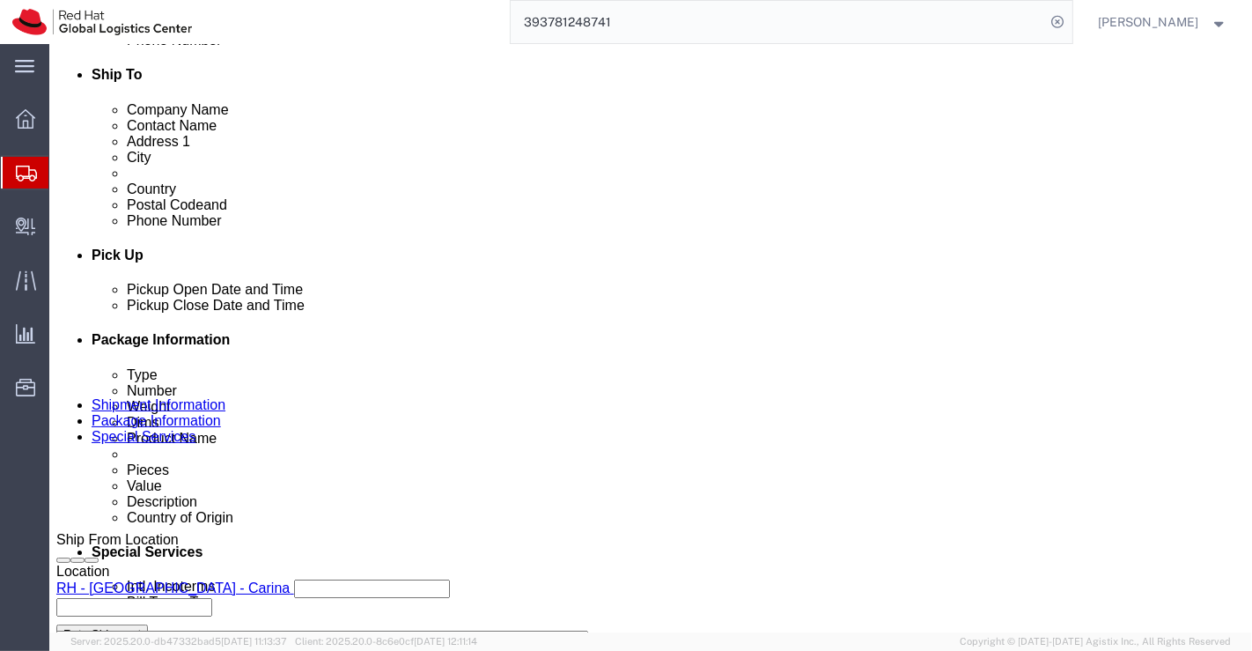
select select "HOME"
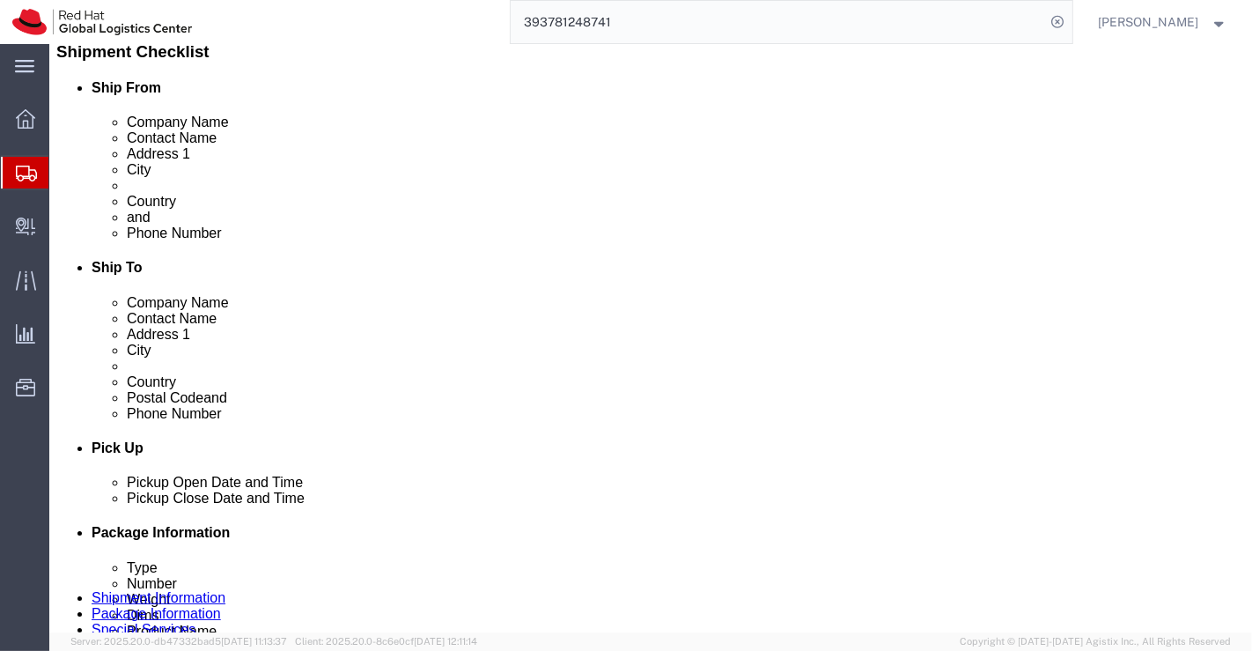
scroll to position [391, 0]
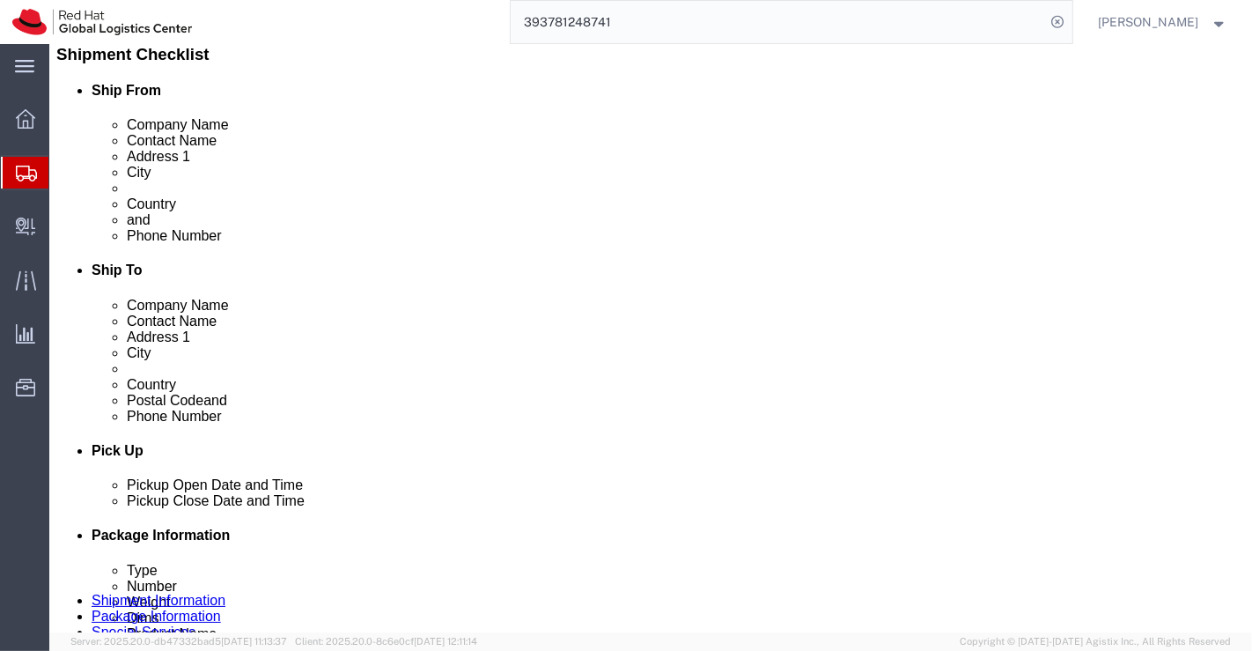
click icon "button"
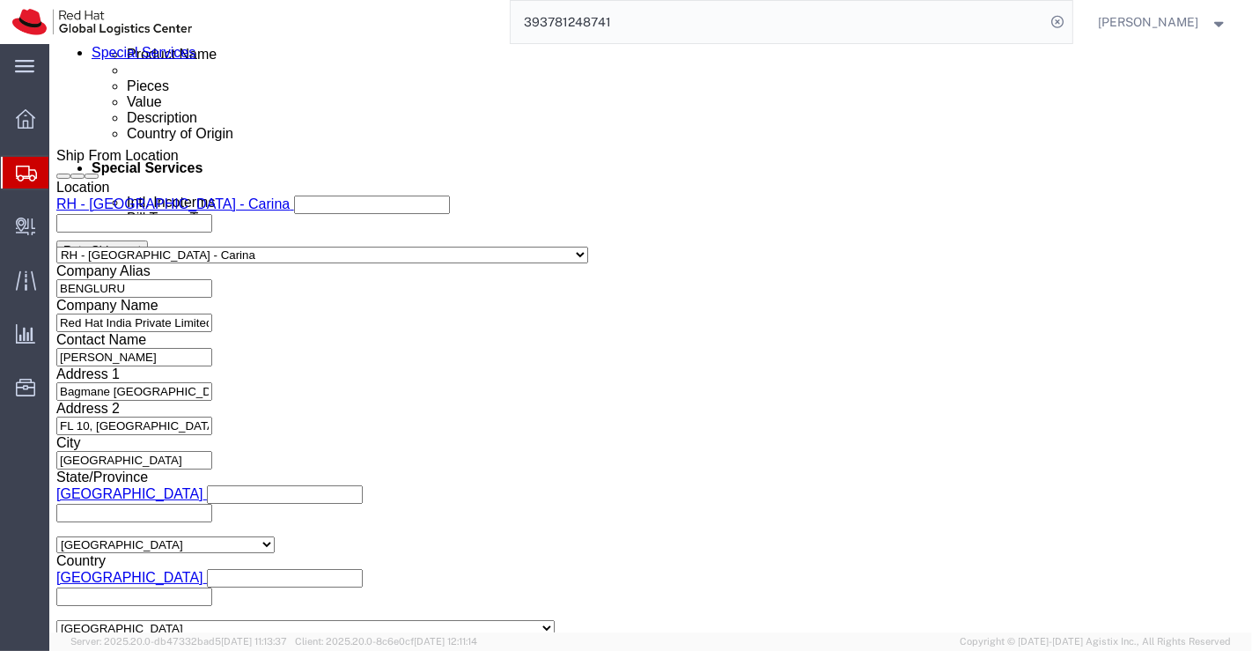
scroll to position [978, 0]
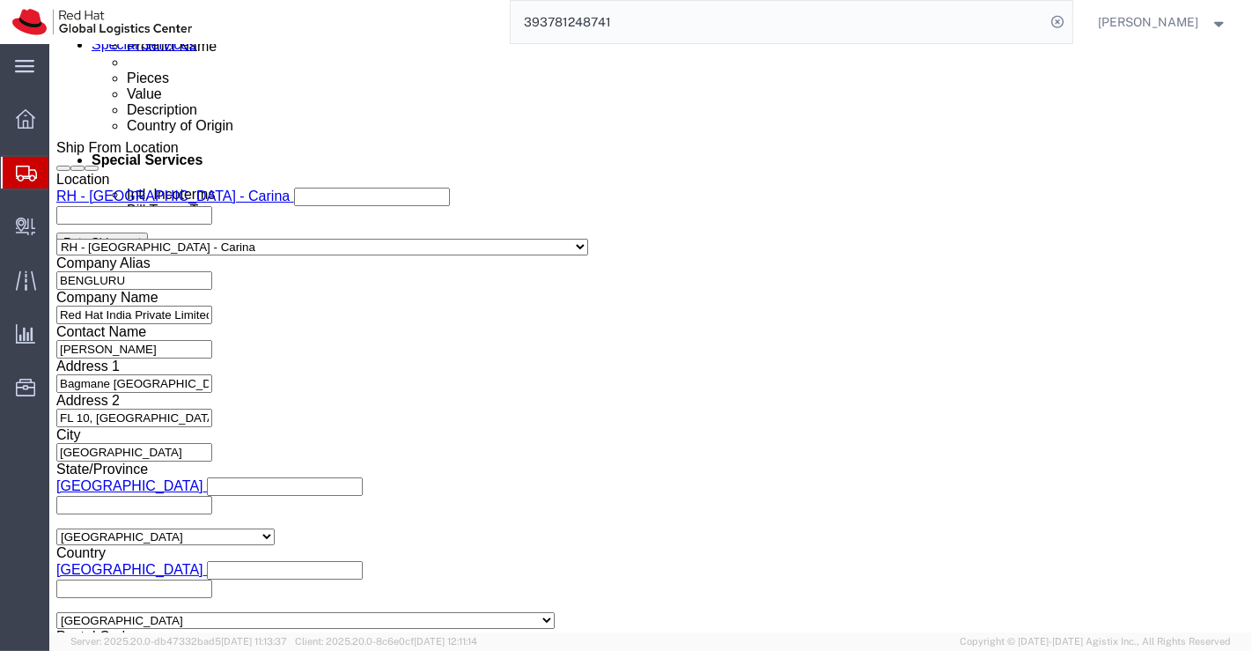
click icon "button"
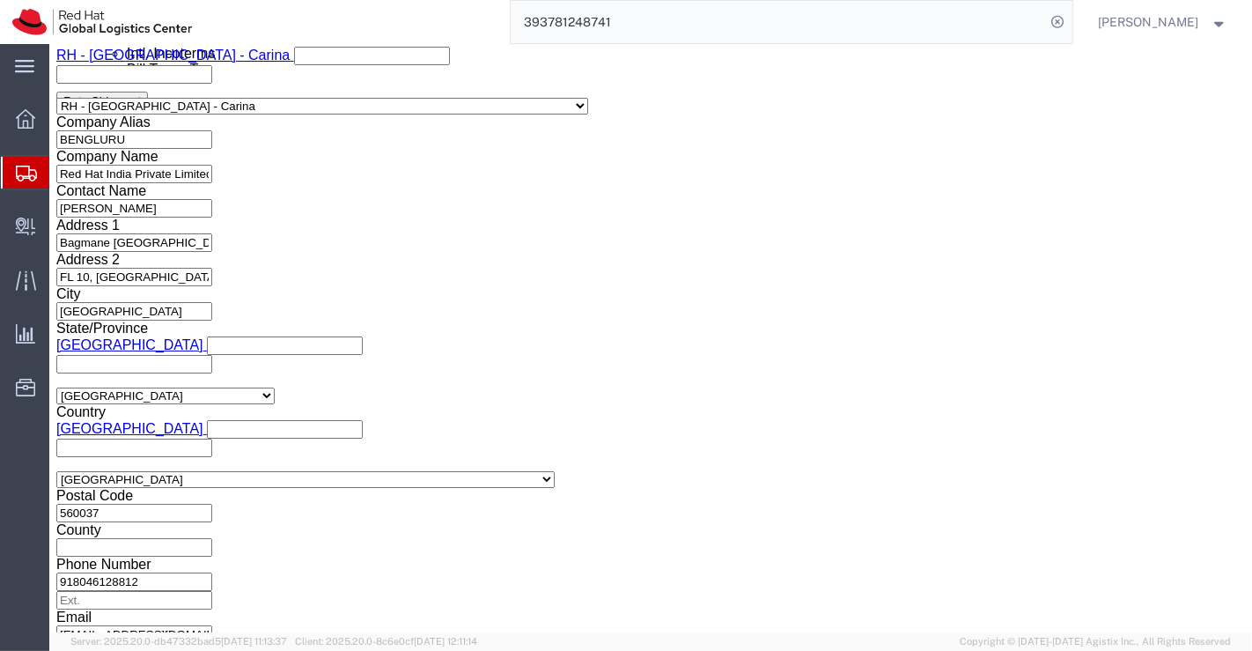
scroll to position [1211, 0]
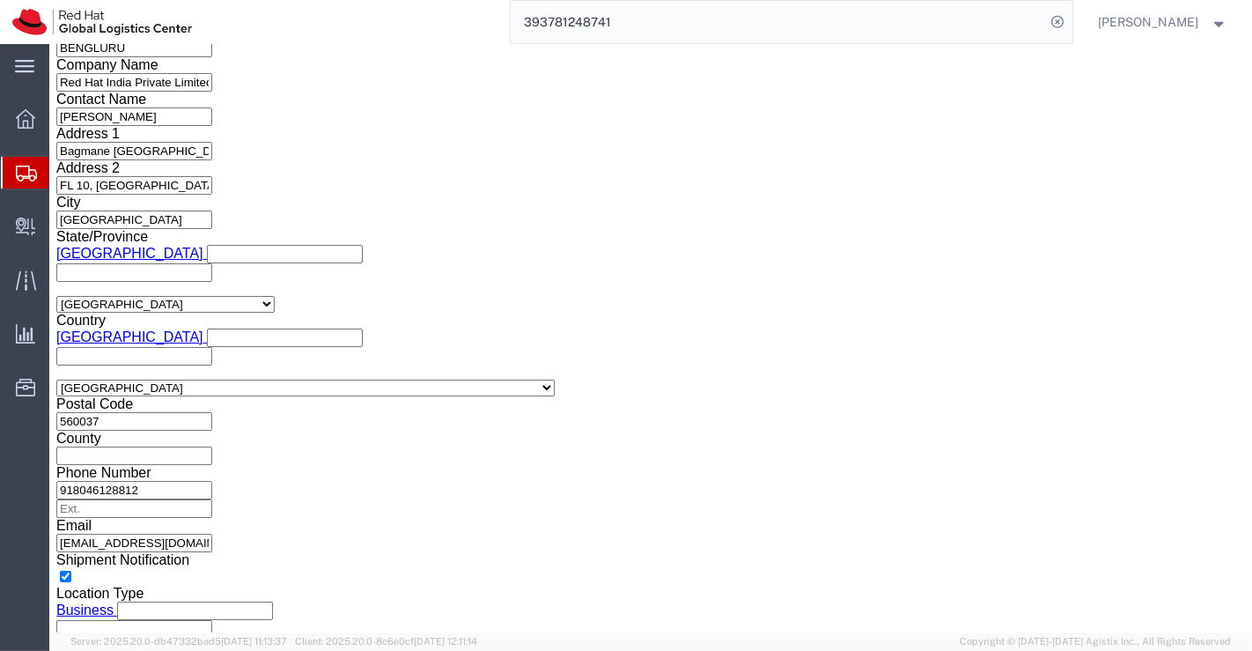
click icon
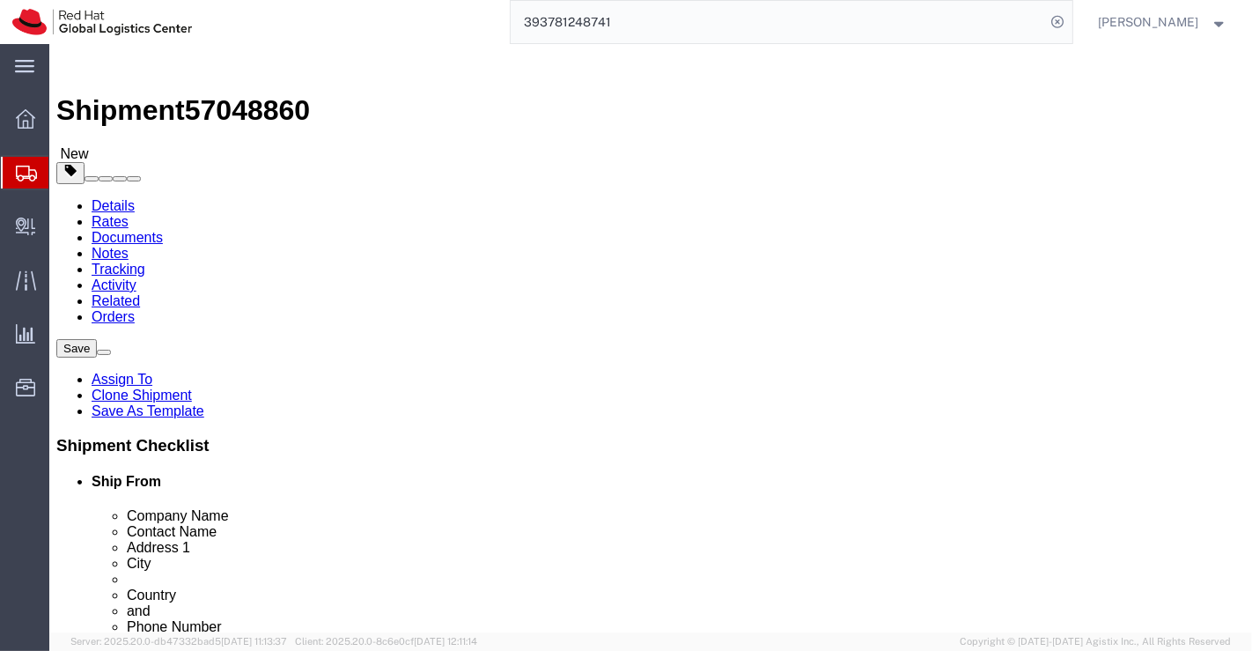
click icon
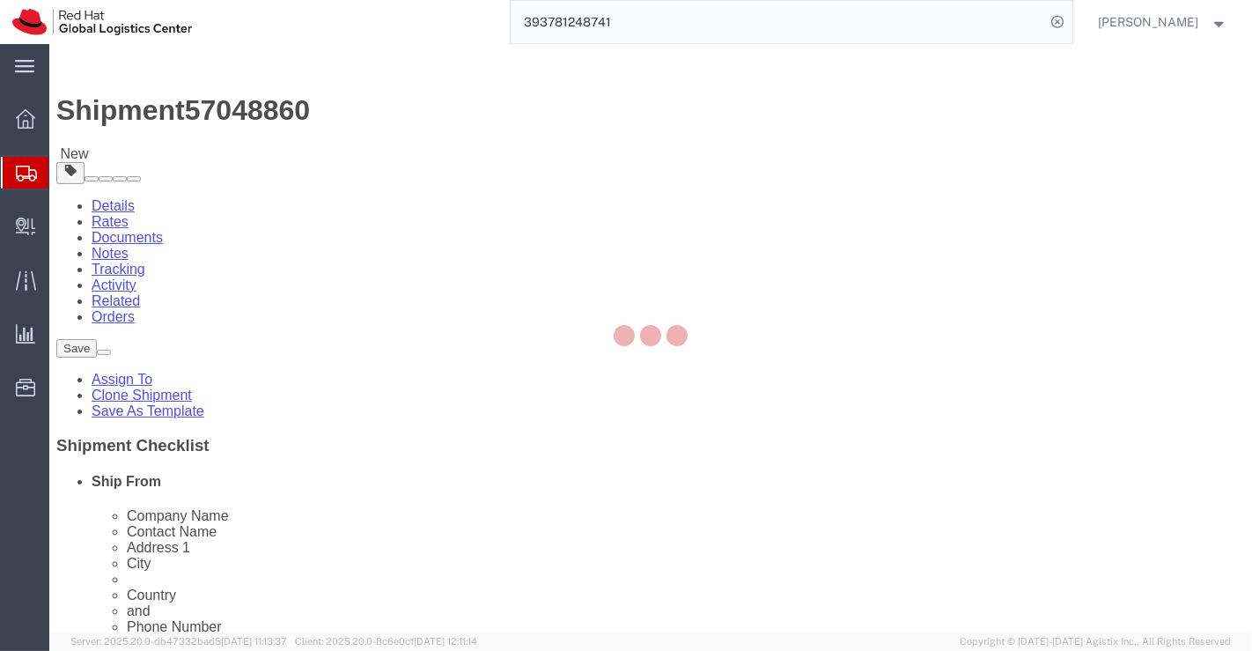
select select "COSTCENTER"
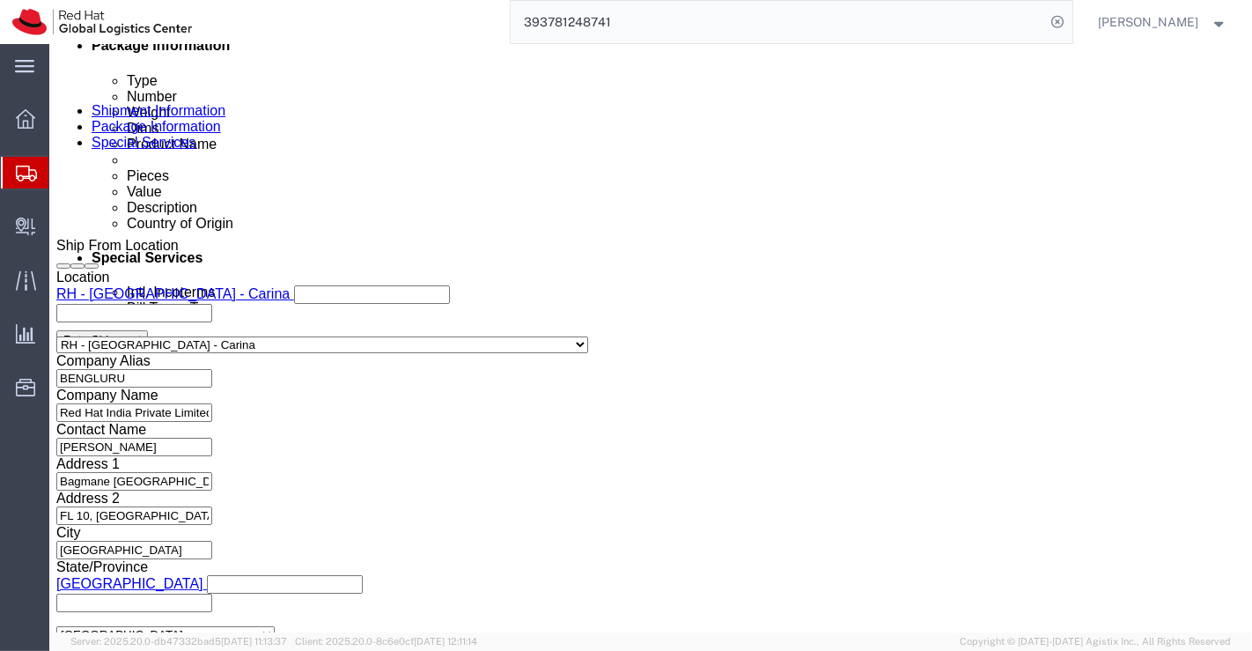
type input "Ma"
select select "56131"
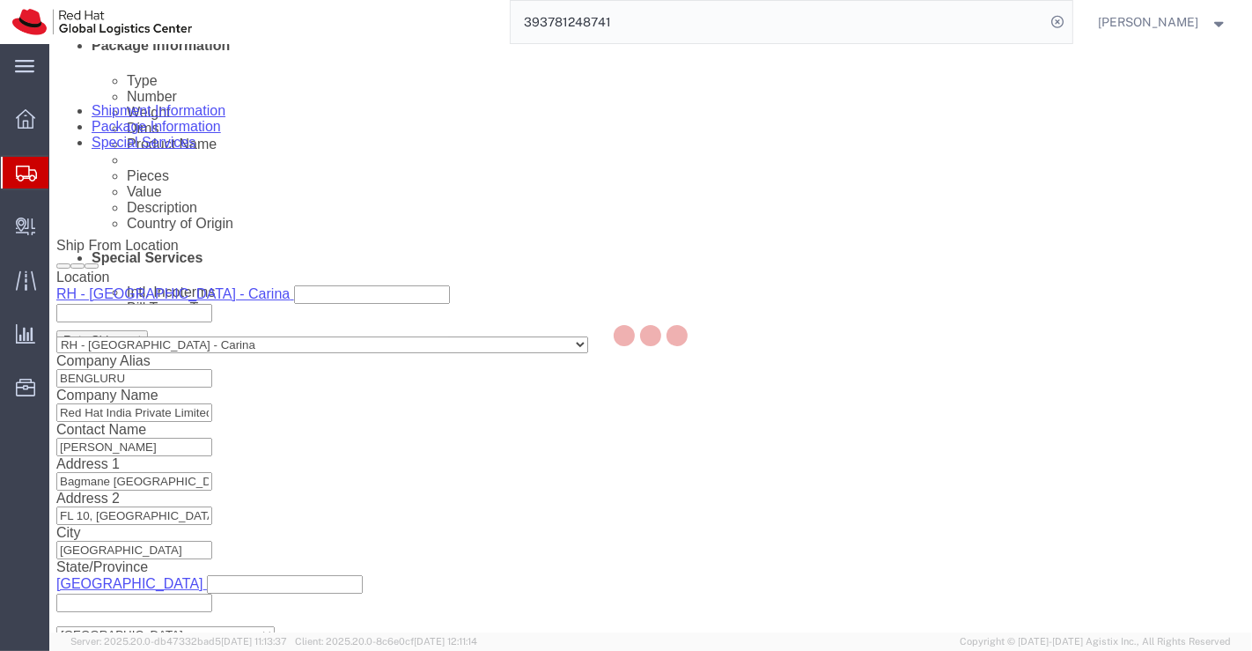
type input "Red Hat Philippines Software Solutions C"
type input "7/F Unit B, 8 Rockwell"
select select "PH"
type input "Rockwell Drive, Rockwell Center, Poblacion"
type input "MAKATI"
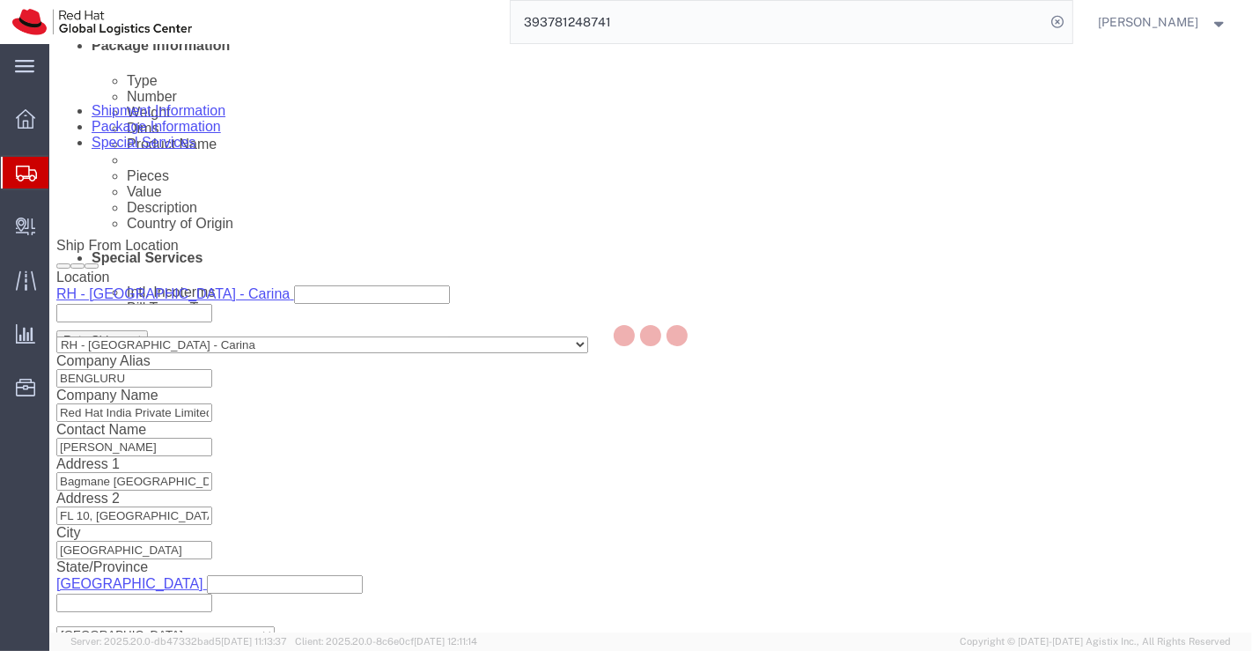
type input "1210"
type input "010-73-298-000"
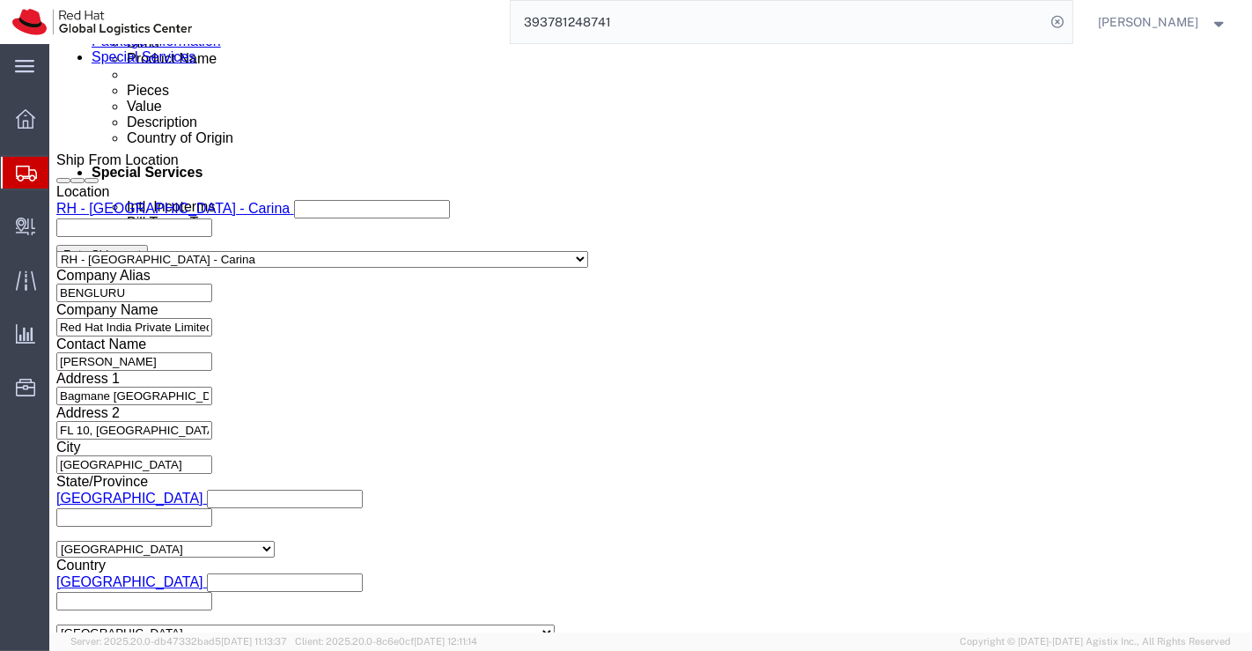
scroll to position [1081, 0]
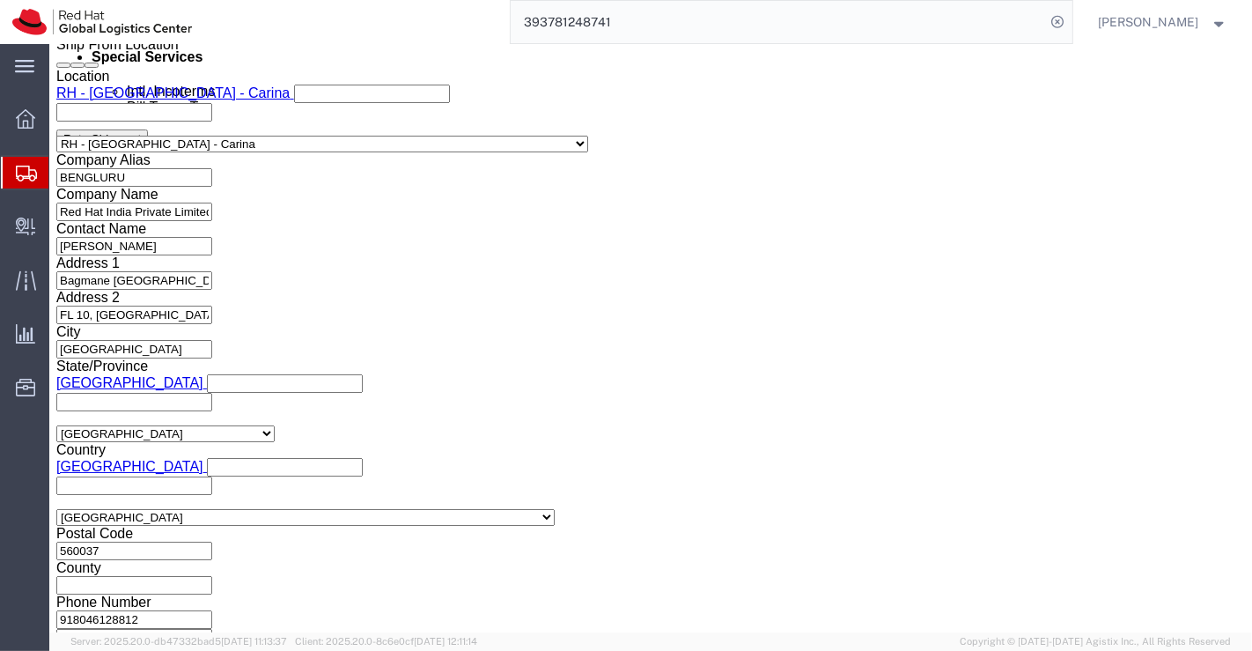
click button "Rate Shipment"
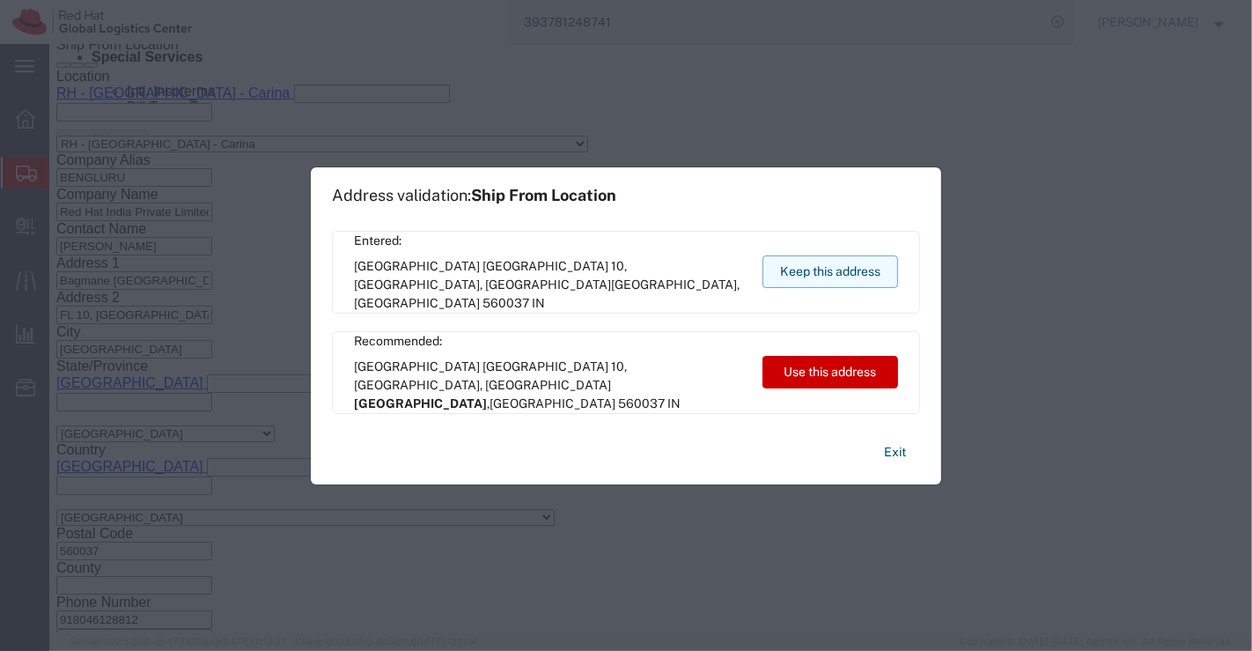
click at [835, 262] on button "Keep this address" at bounding box center [831, 271] width 136 height 33
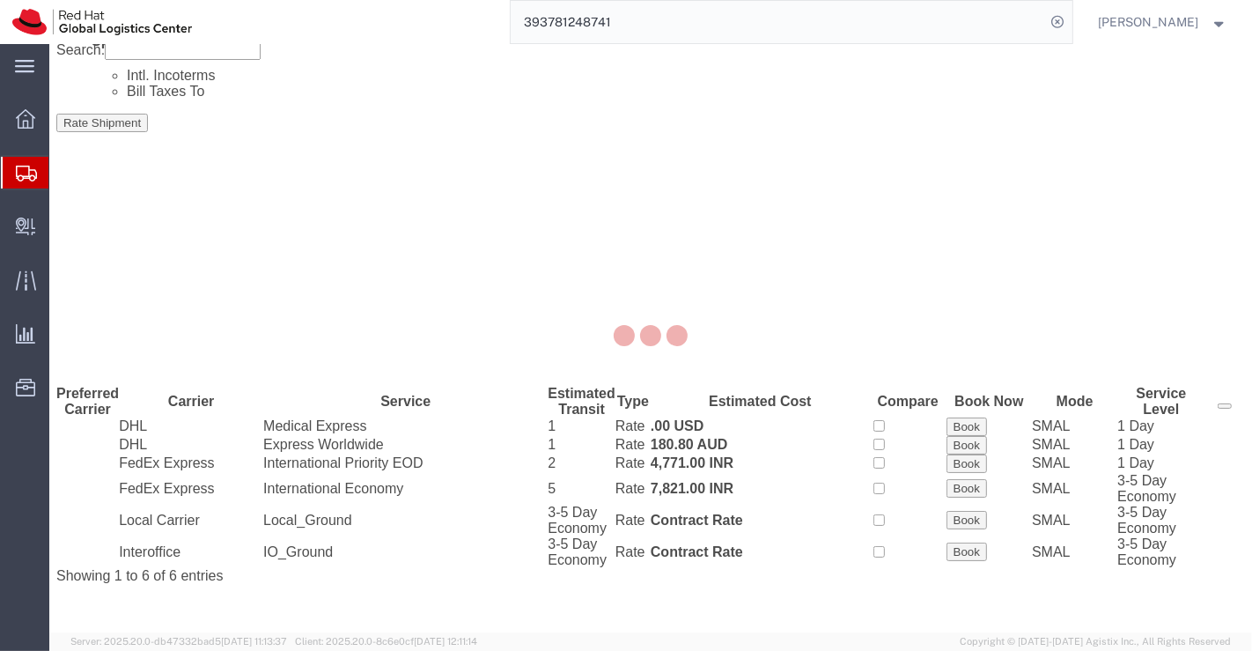
scroll to position [0, 0]
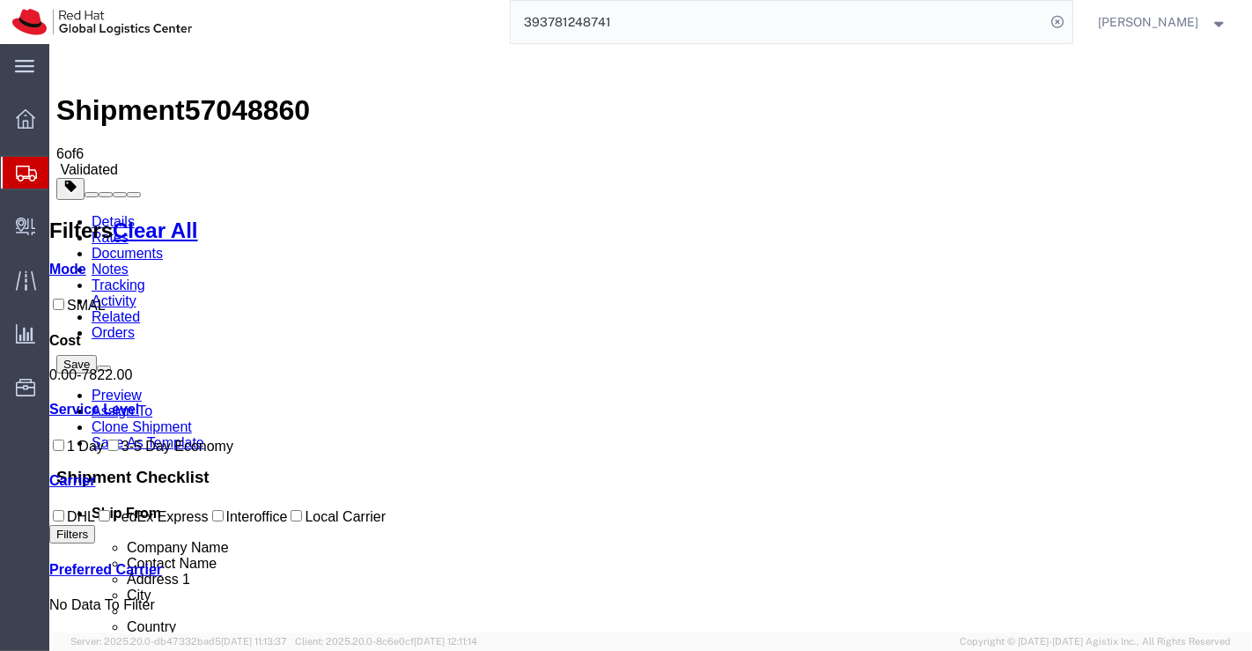
click at [109, 214] on link "Details" at bounding box center [112, 221] width 43 height 15
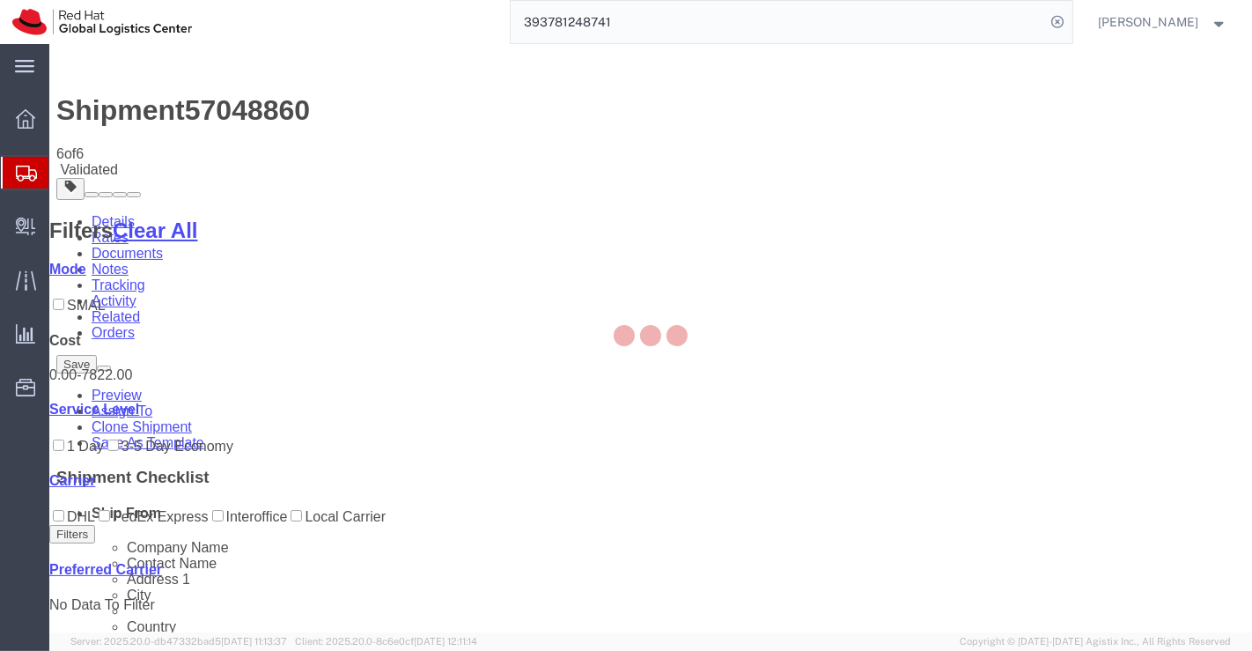
select select "37925"
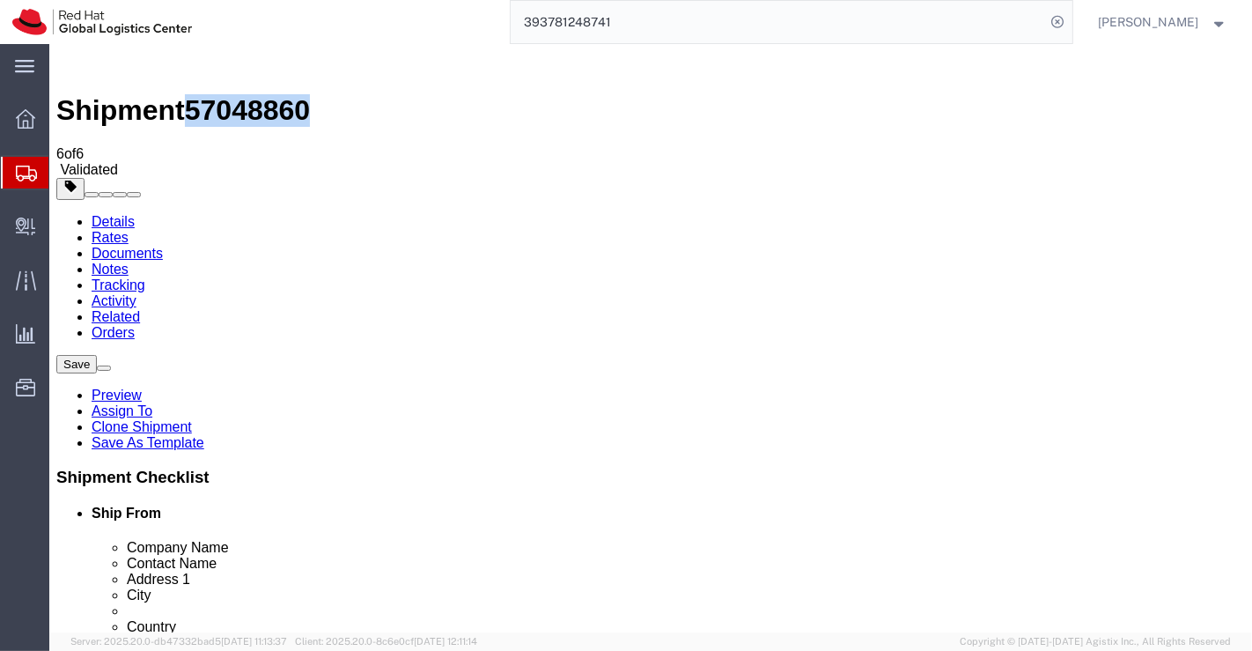
drag, startPoint x: 239, startPoint y: 19, endPoint x: 149, endPoint y: 18, distance: 89.8
click span "57048860"
copy span "57048860"
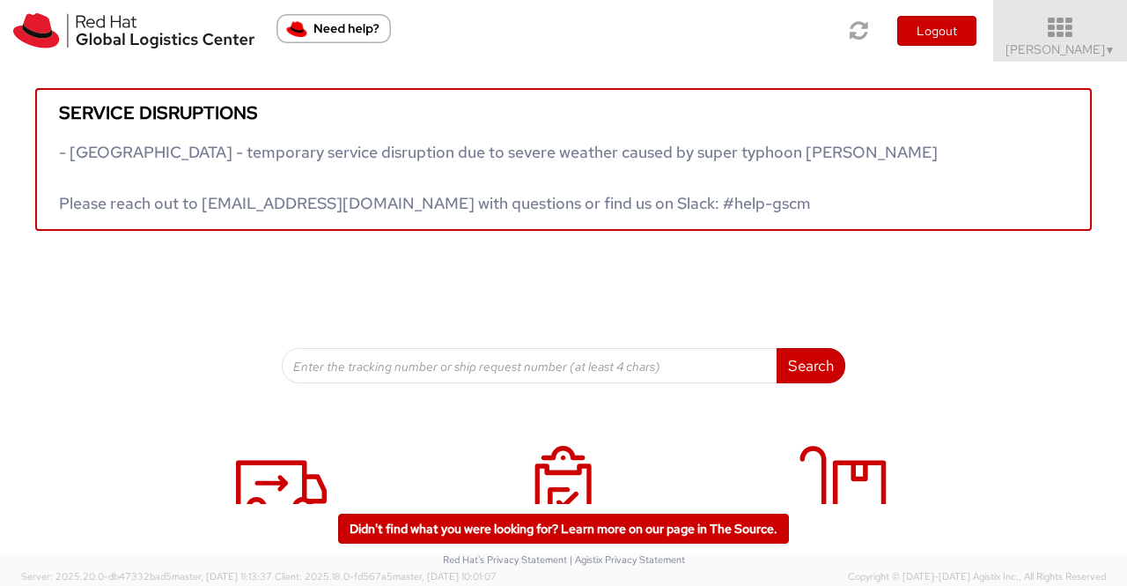
click at [1096, 52] on span "Sumitra Hansdah ▼" at bounding box center [1061, 49] width 110 height 16
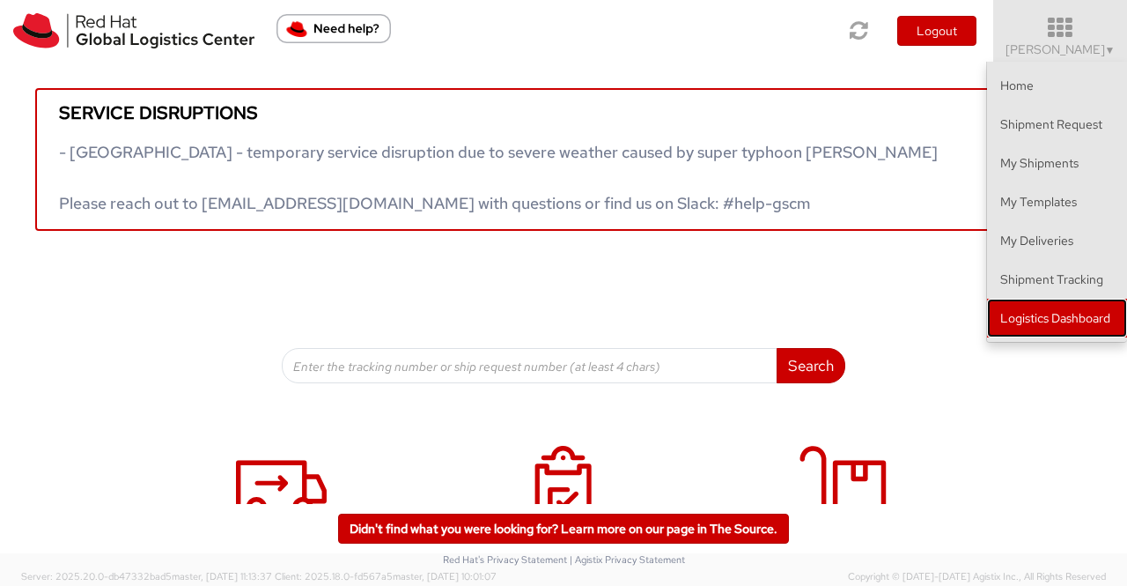
click at [1092, 321] on link "Logistics Dashboard" at bounding box center [1057, 318] width 140 height 39
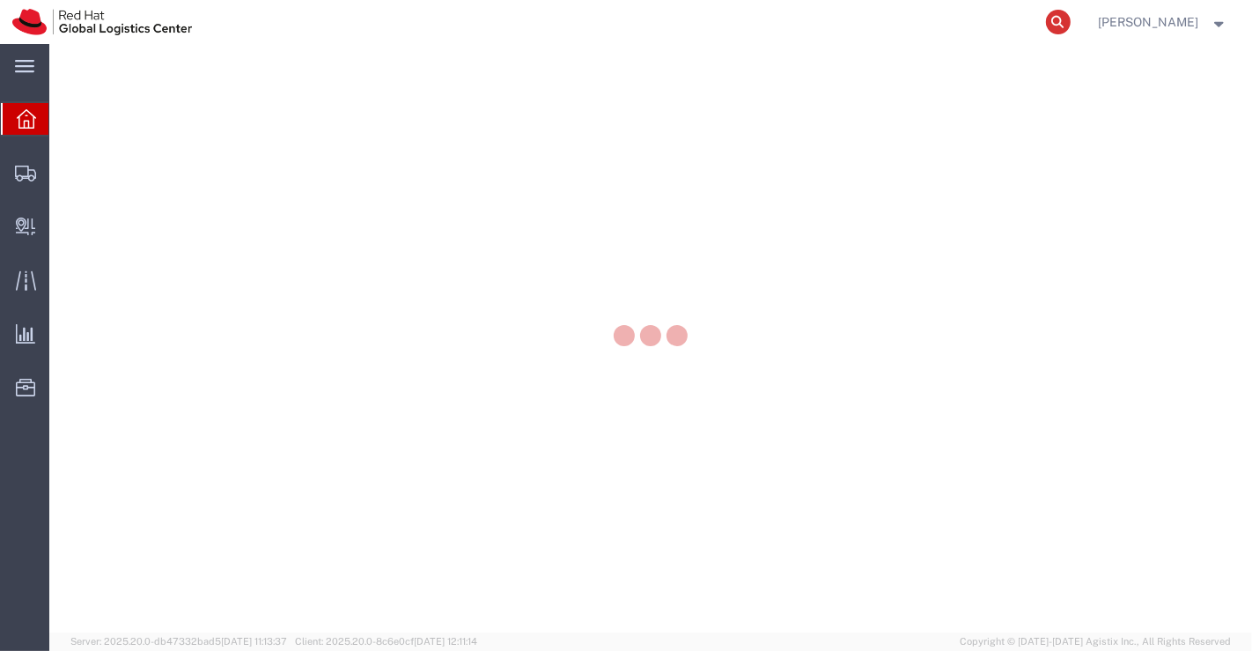
click at [1059, 21] on icon at bounding box center [1058, 22] width 25 height 25
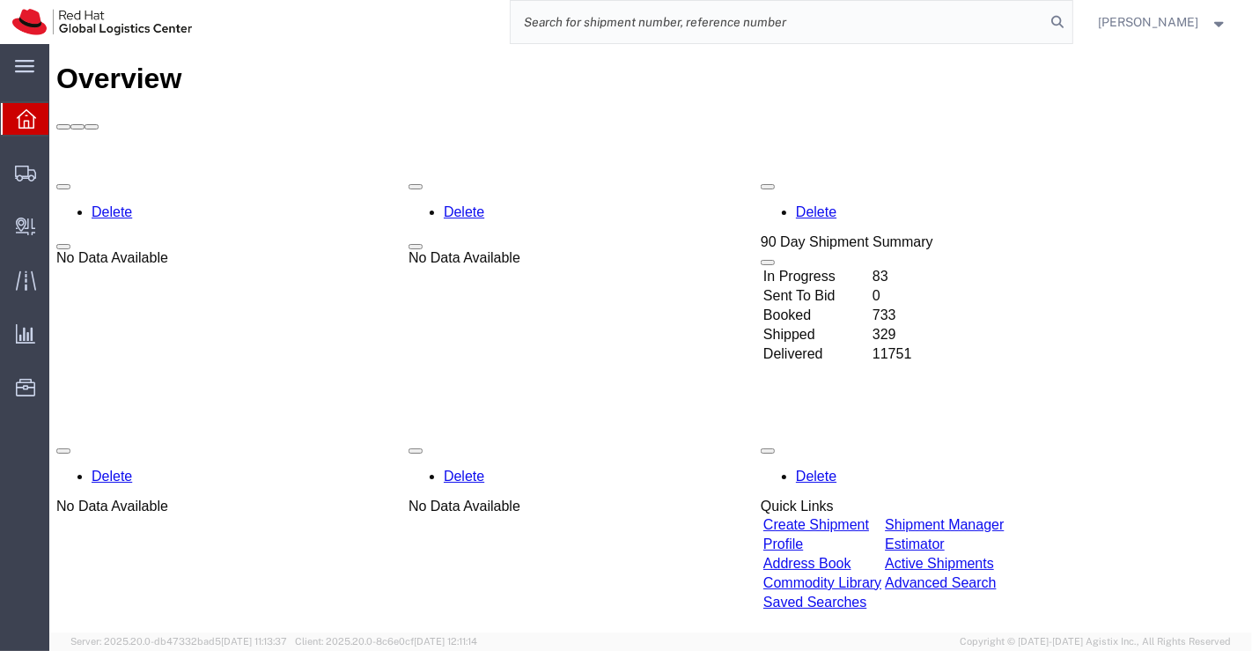
paste input "393781248741"
type input "393781248741"
